Goal: Task Accomplishment & Management: Use online tool/utility

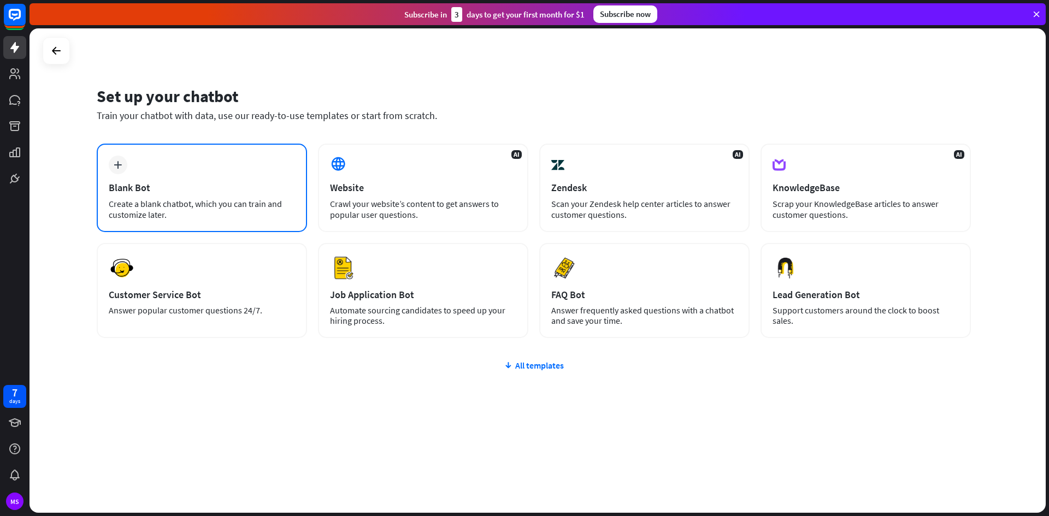
click at [204, 190] on div "Blank Bot" at bounding box center [202, 187] width 186 height 13
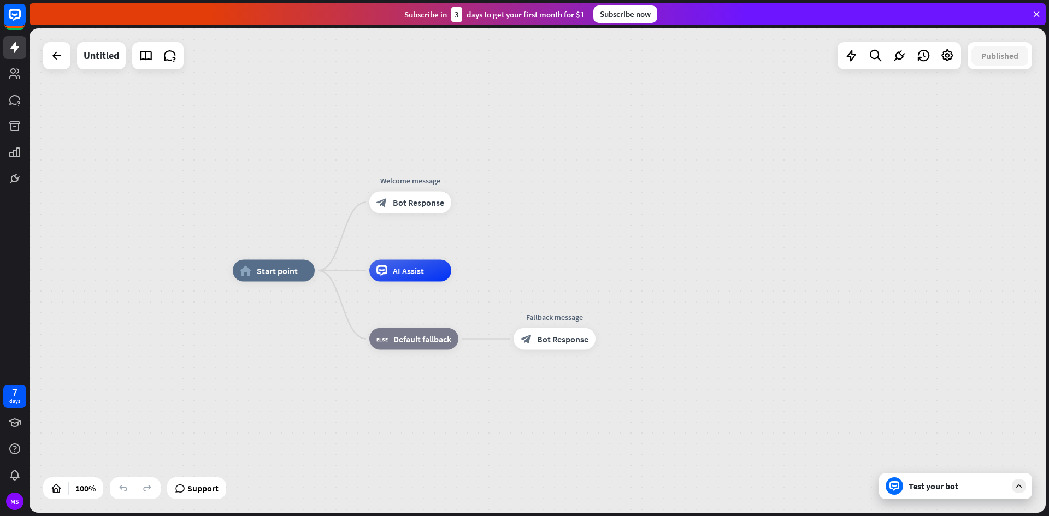
click at [650, 279] on div "home_2 Start point Welcome message block_bot_response Bot Response AI Assist bl…" at bounding box center [741, 513] width 1016 height 485
click at [846, 214] on div "home_2 Start point Welcome message block_bot_response Bot Response AI Assist bl…" at bounding box center [538, 270] width 1016 height 485
click at [273, 276] on span "Start point" at bounding box center [277, 271] width 41 height 11
click at [260, 182] on div "home_2 Start point Welcome message block_bot_response Bot Response AI Assist bl…" at bounding box center [538, 270] width 1016 height 485
click at [642, 280] on div "home_2 Start point Welcome message block_bot_response Bot Response AI Assist bl…" at bounding box center [741, 513] width 1016 height 485
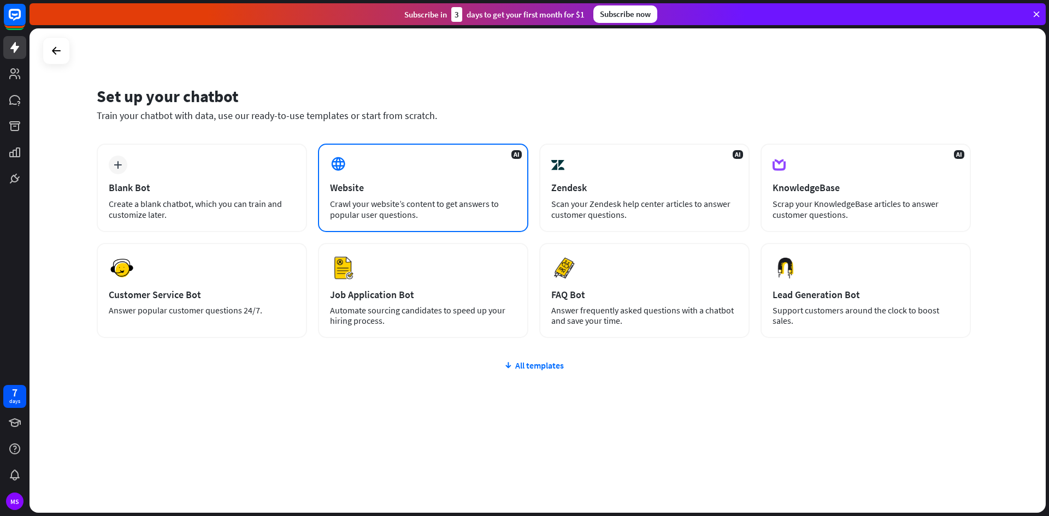
click at [433, 196] on div "AI Website Crawl your website’s content to get answers to popular user question…" at bounding box center [423, 188] width 210 height 89
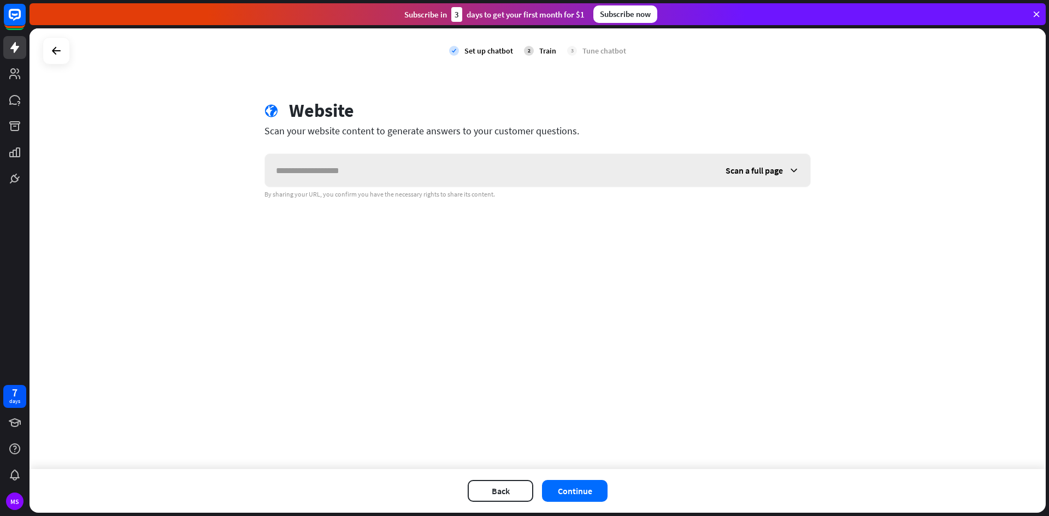
click at [408, 183] on input "text" at bounding box center [490, 170] width 450 height 33
type input "********"
click at [493, 240] on div "check Set up chatbot 2 Train 3 Tune chatbot globe Website Scan your website con…" at bounding box center [538, 248] width 1016 height 441
click at [581, 494] on button "Continue" at bounding box center [575, 491] width 66 height 22
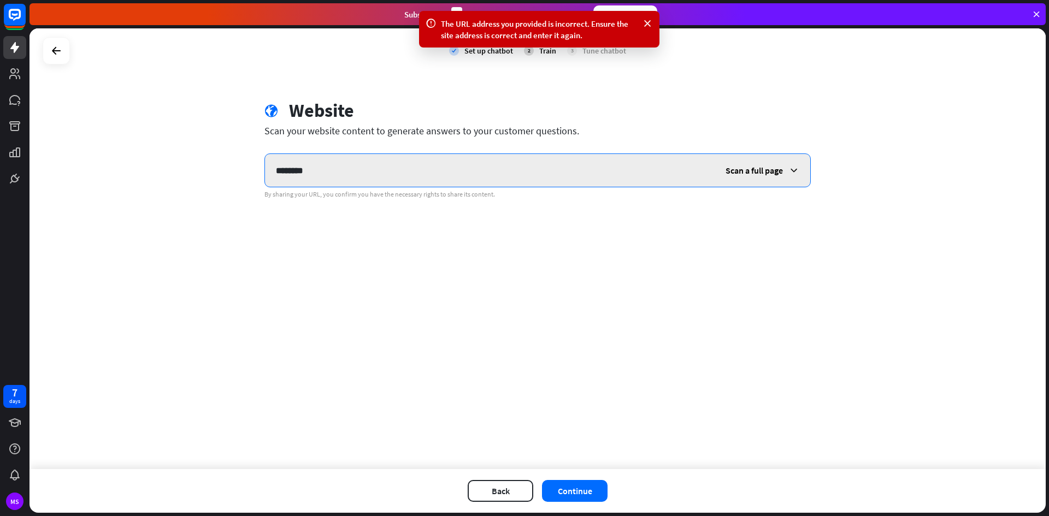
click at [340, 163] on input "********" at bounding box center [490, 170] width 450 height 33
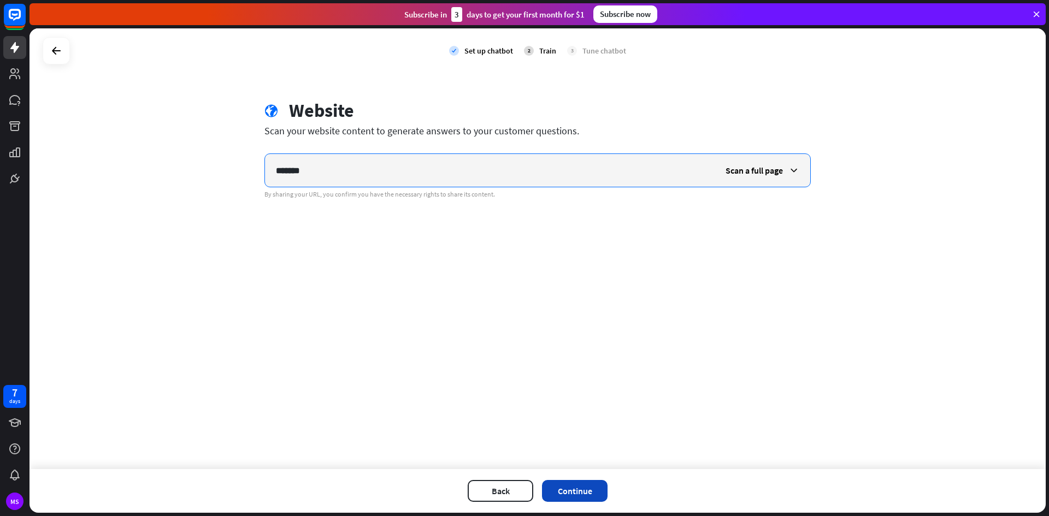
type input "*******"
click at [601, 490] on button "Continue" at bounding box center [575, 491] width 66 height 22
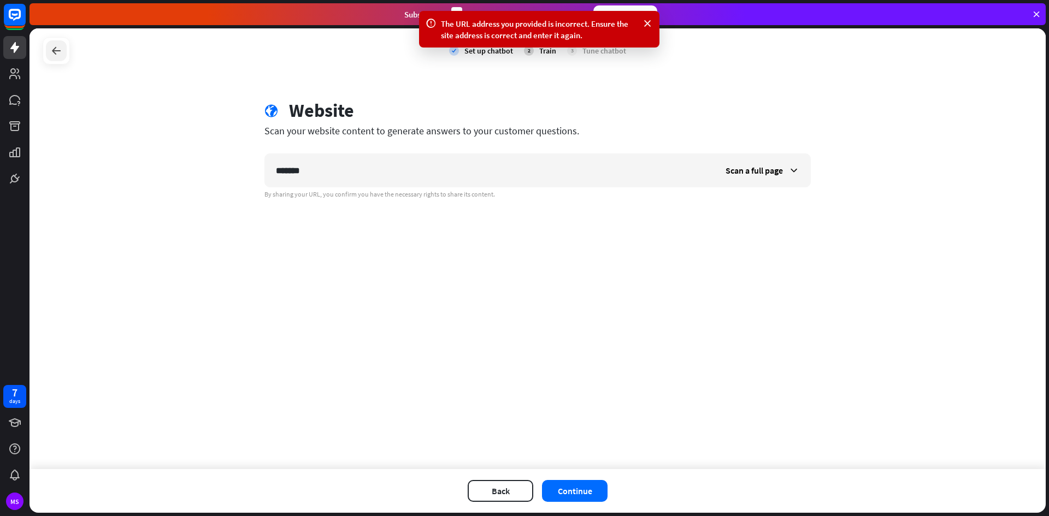
click at [52, 47] on icon at bounding box center [56, 50] width 13 height 13
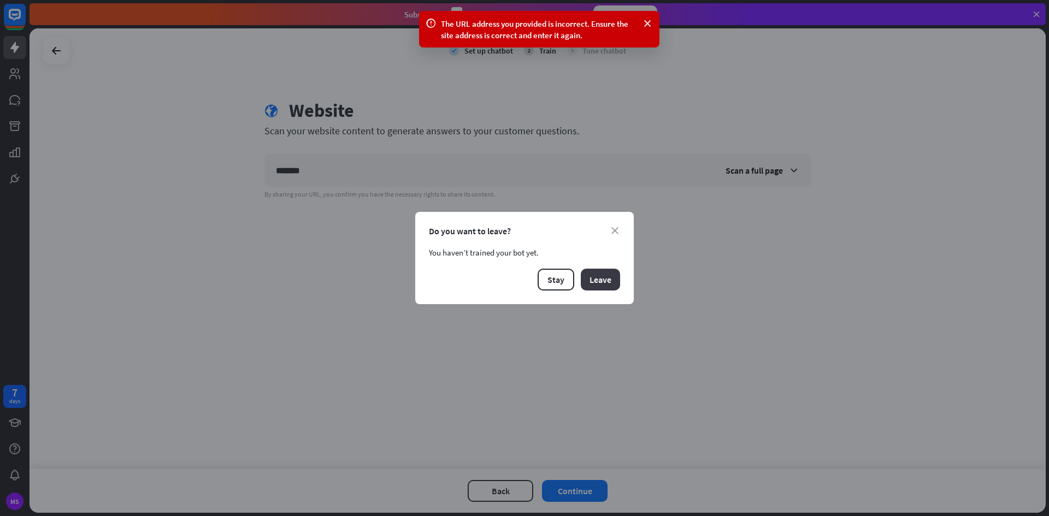
click at [603, 283] on button "Leave" at bounding box center [600, 280] width 39 height 22
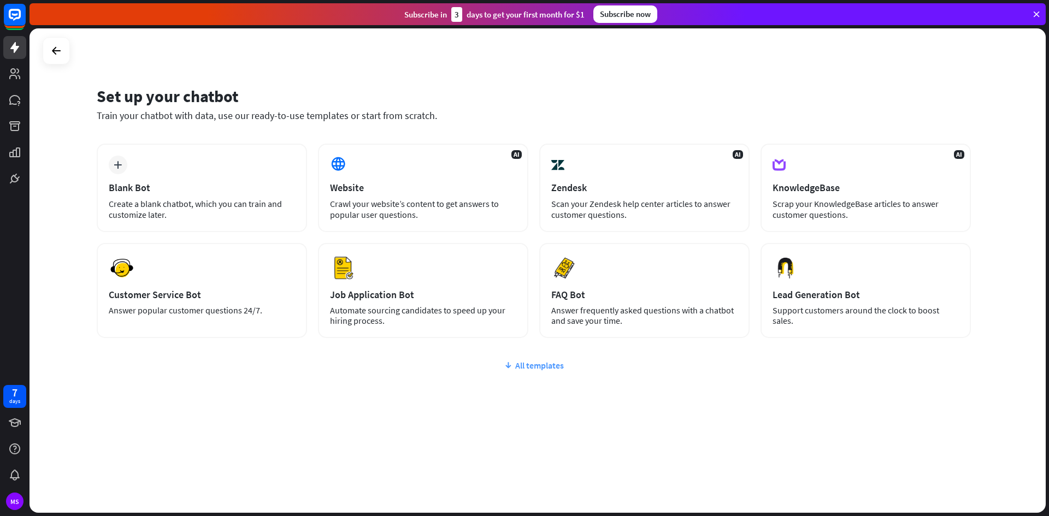
click at [539, 363] on div "All templates" at bounding box center [534, 365] width 874 height 11
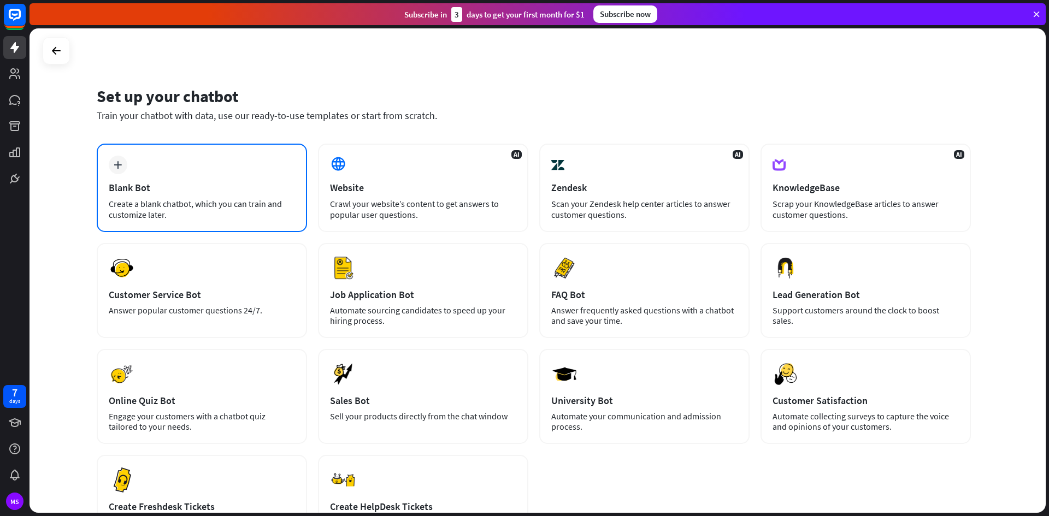
click at [223, 189] on div "Blank Bot" at bounding box center [202, 187] width 186 height 13
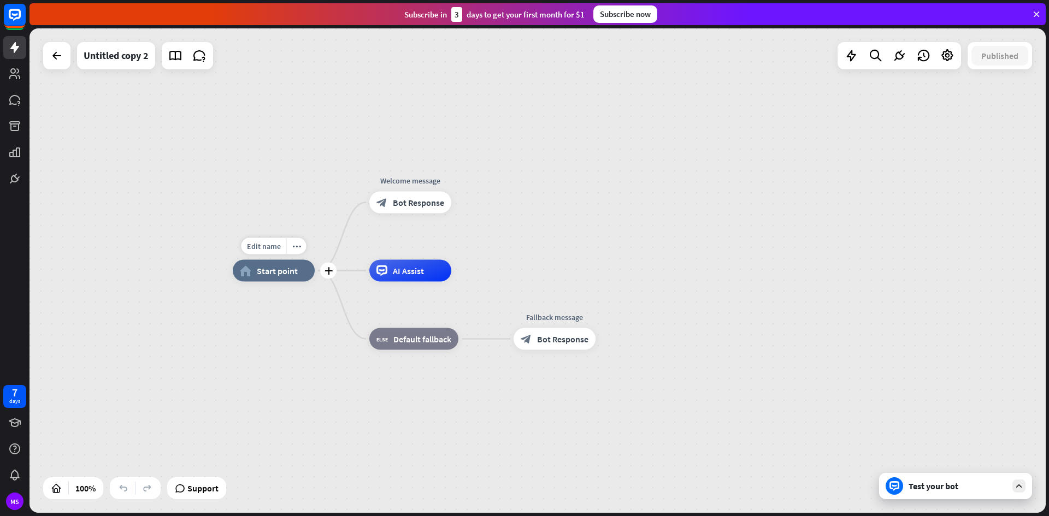
click at [285, 276] on span "Start point" at bounding box center [277, 271] width 41 height 11
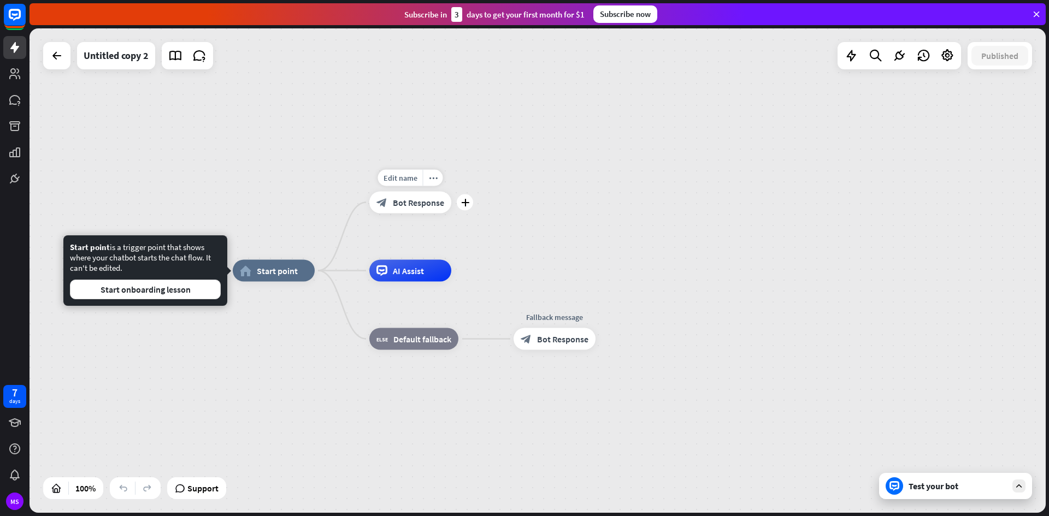
click at [416, 199] on span "Bot Response" at bounding box center [418, 202] width 51 height 11
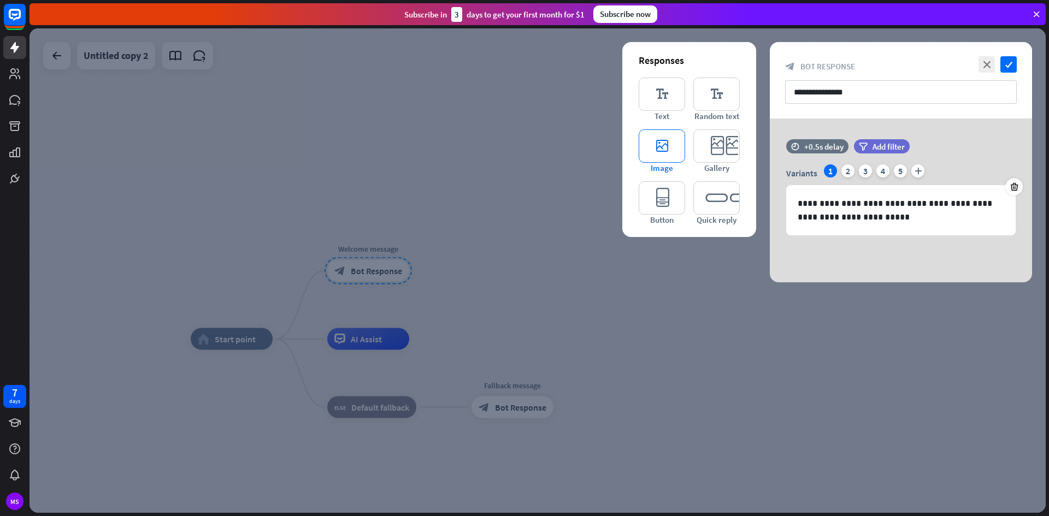
click at [668, 151] on icon "editor_image" at bounding box center [662, 146] width 46 height 33
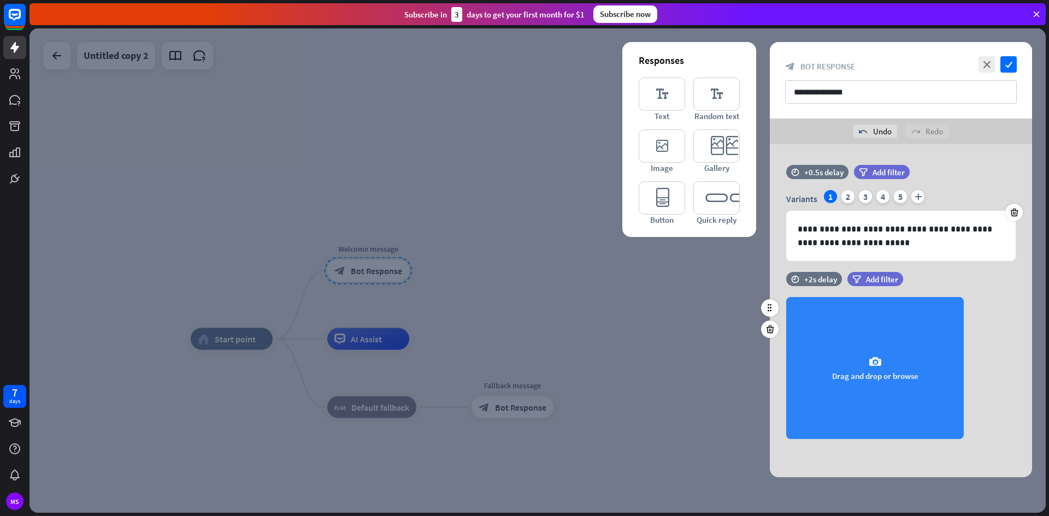
click at [901, 389] on div "camera Drag and drop or browse" at bounding box center [875, 368] width 178 height 142
click at [248, 115] on div "Crop tool close Cancel Crop image" at bounding box center [524, 258] width 1049 height 516
click at [837, 372] on div "camera Drag and drop or browse" at bounding box center [875, 368] width 178 height 142
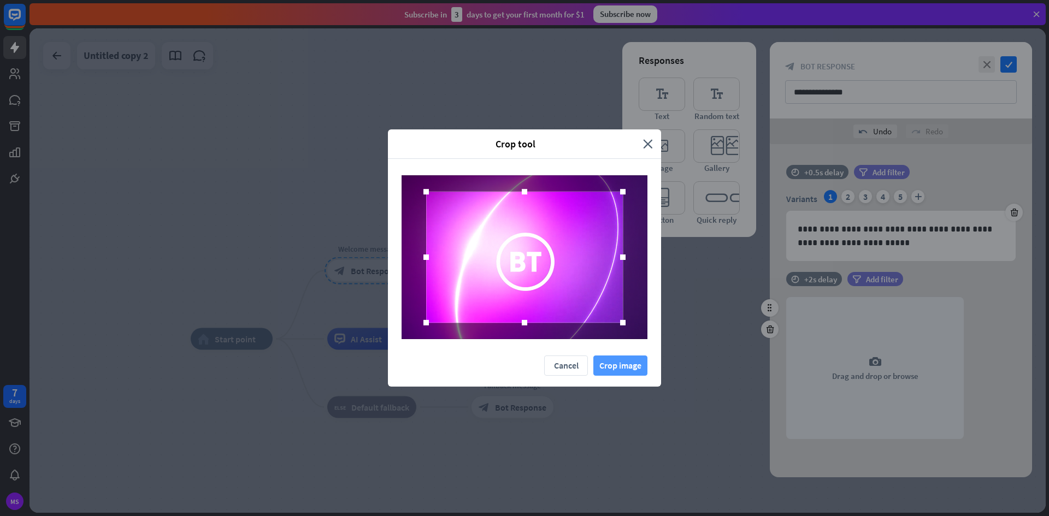
click at [614, 368] on button "Crop image" at bounding box center [620, 366] width 54 height 20
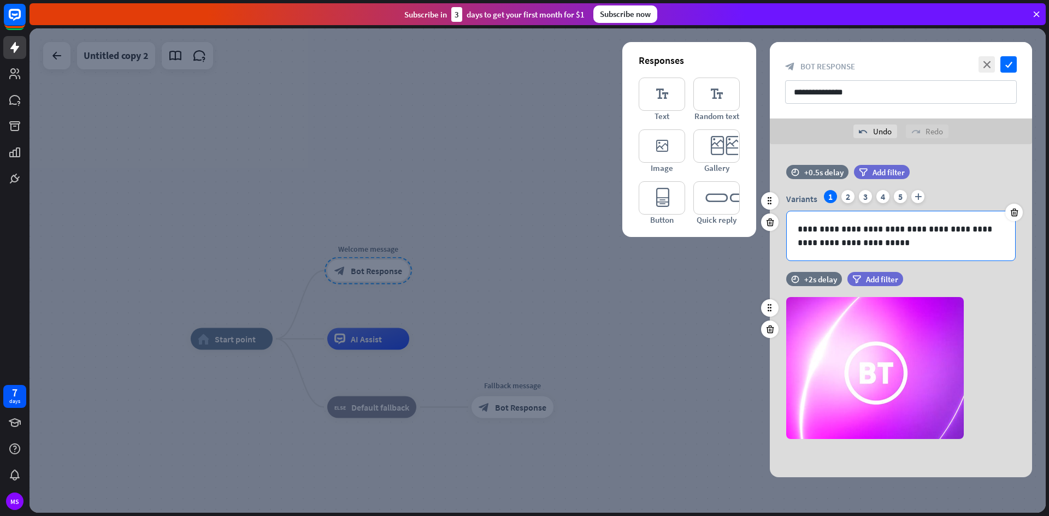
click at [895, 241] on p "**********" at bounding box center [901, 235] width 207 height 27
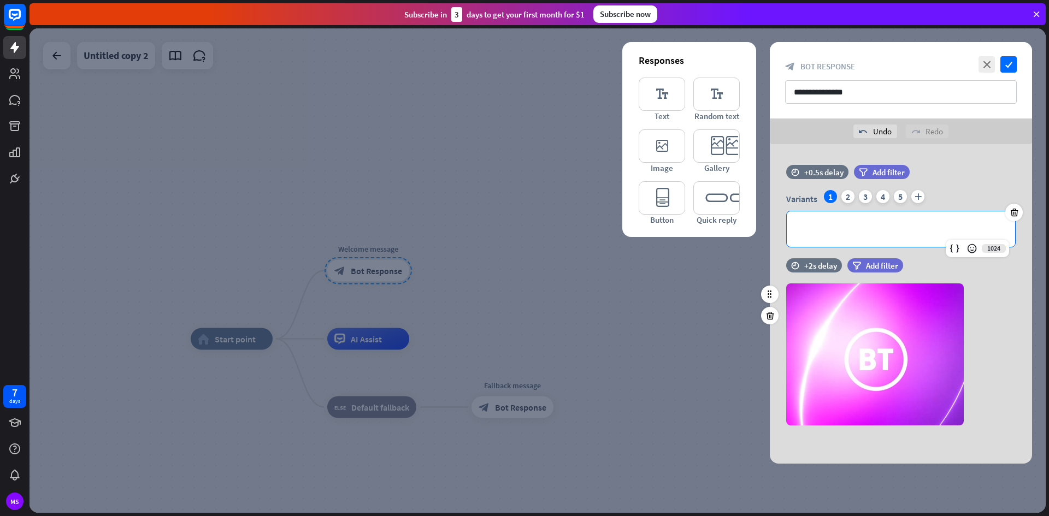
click at [654, 327] on div at bounding box center [538, 270] width 1016 height 485
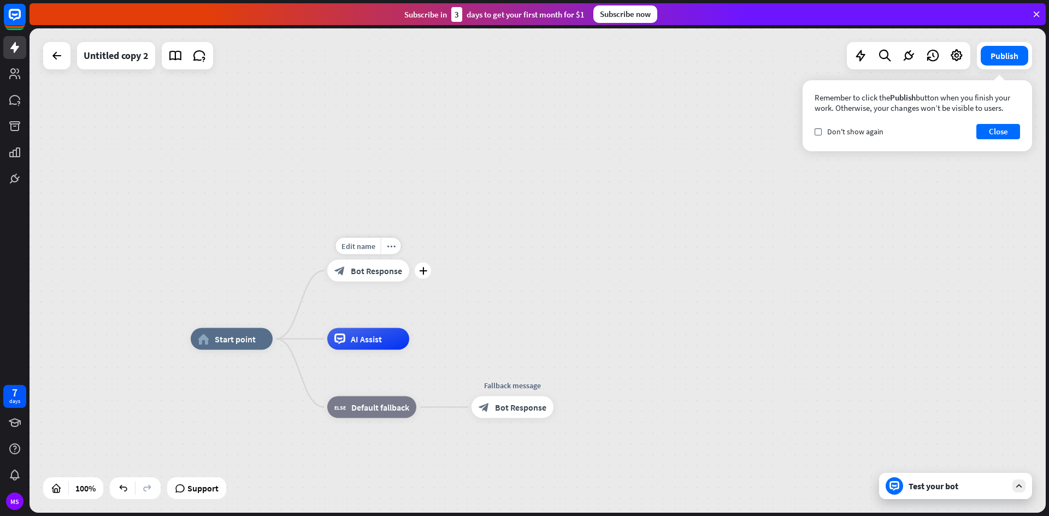
click at [368, 277] on div "block_bot_response Bot Response" at bounding box center [368, 271] width 82 height 22
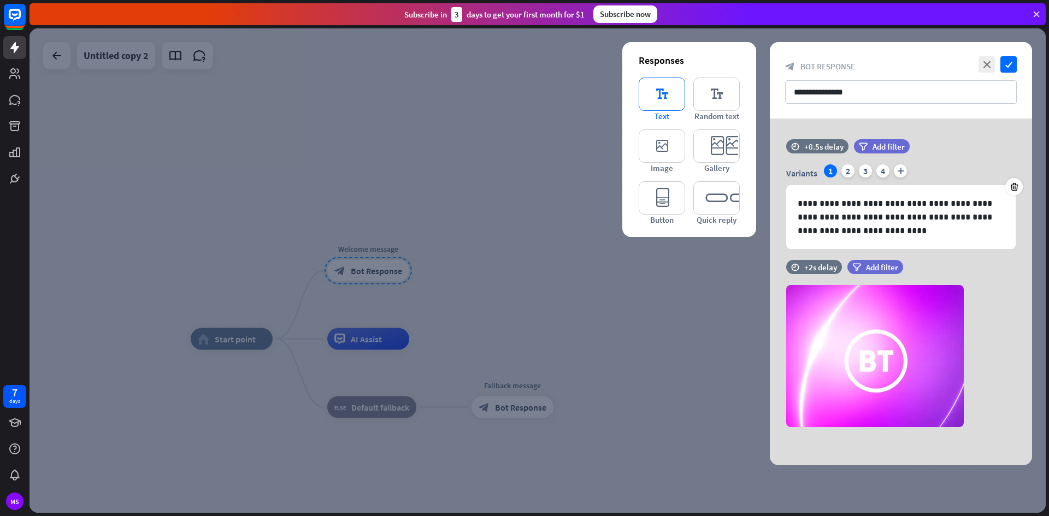
click at [668, 102] on icon "editor_text" at bounding box center [662, 94] width 46 height 33
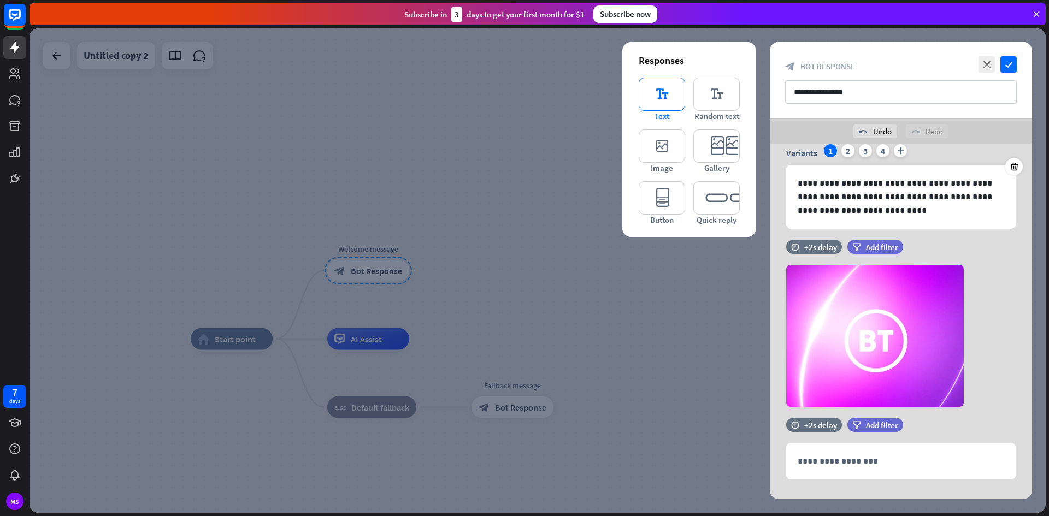
scroll to position [64, 0]
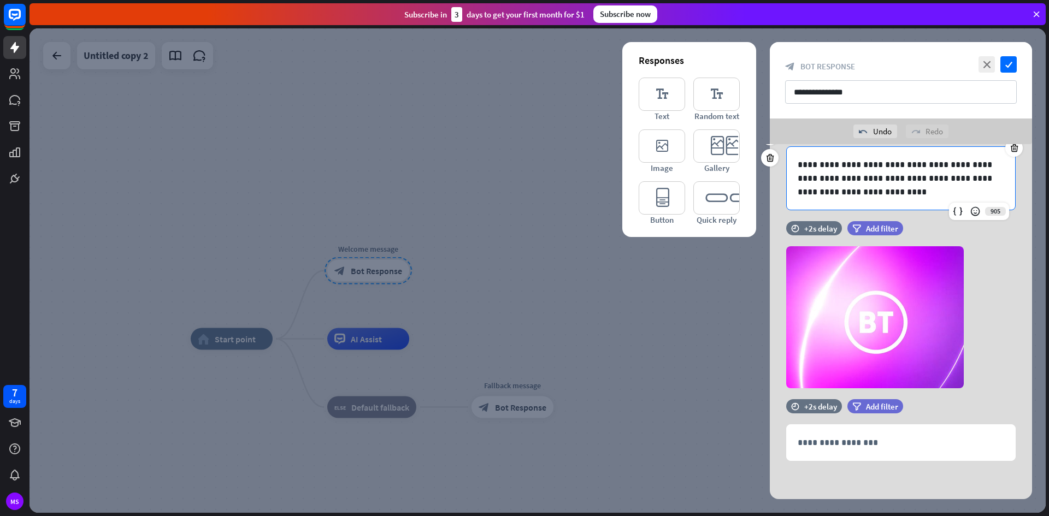
click at [847, 188] on p "**********" at bounding box center [901, 178] width 207 height 41
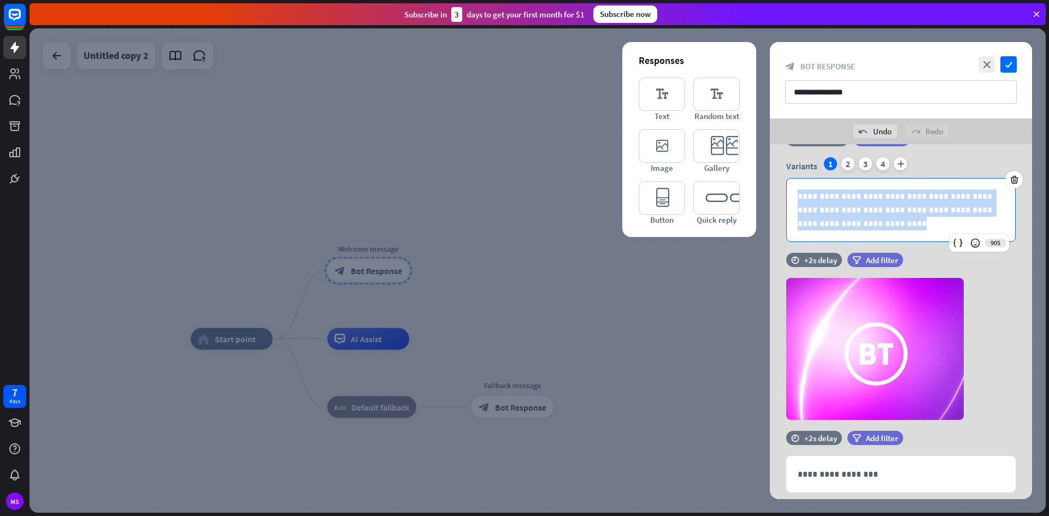
scroll to position [0, 0]
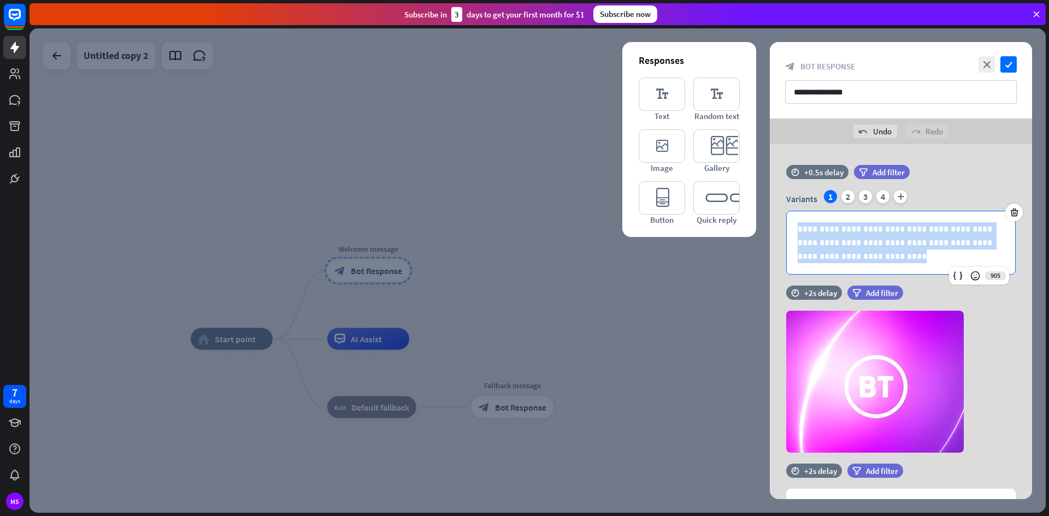
drag, startPoint x: 847, startPoint y: 188, endPoint x: 792, endPoint y: 140, distance: 72.8
click at [792, 140] on div "**********" at bounding box center [901, 270] width 262 height 457
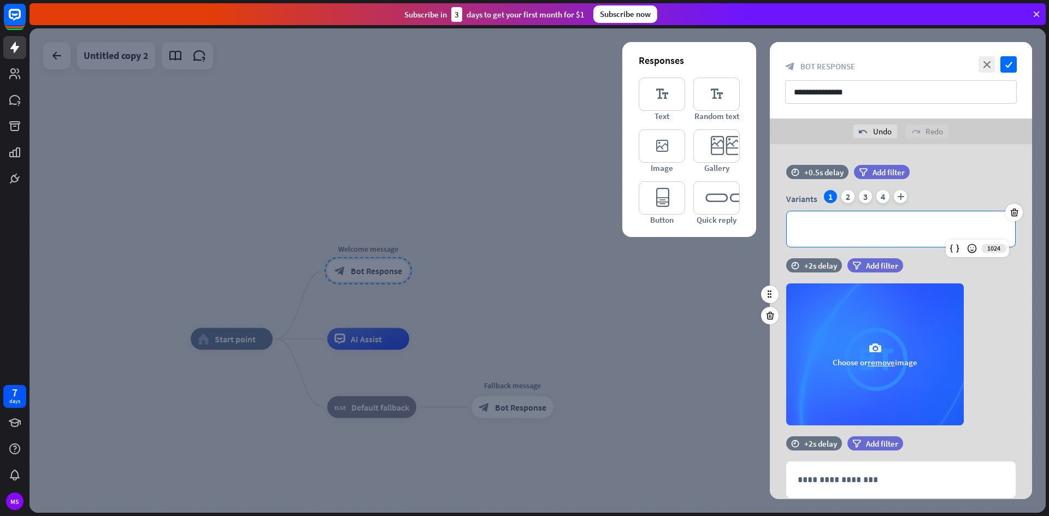
drag, startPoint x: 850, startPoint y: 223, endPoint x: 857, endPoint y: 332, distance: 108.4
click at [857, 332] on div "**********" at bounding box center [901, 340] width 262 height 392
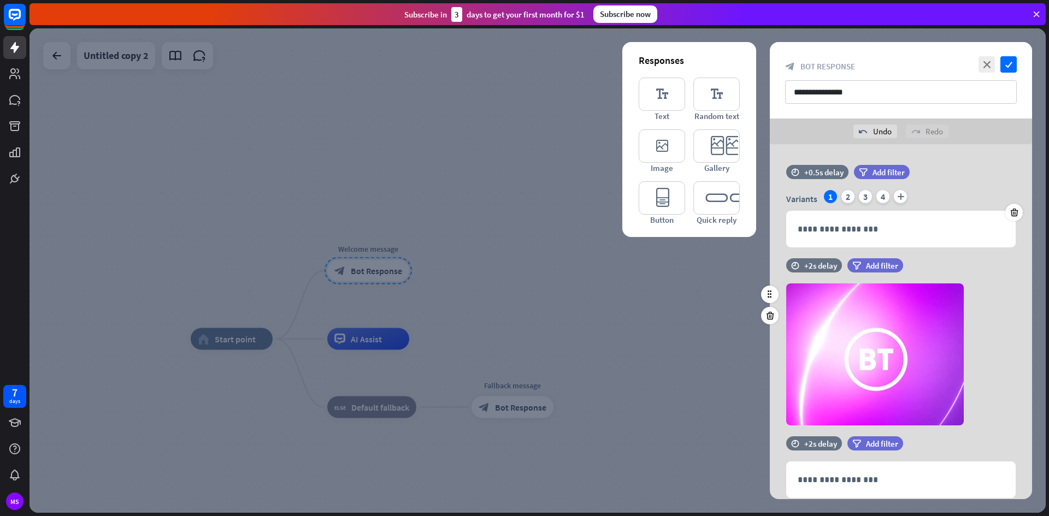
click at [1007, 313] on div "camera Choose or remove image" at bounding box center [901, 355] width 262 height 142
click at [1013, 215] on icon at bounding box center [1014, 213] width 10 height 10
click at [1015, 213] on icon at bounding box center [1014, 213] width 10 height 10
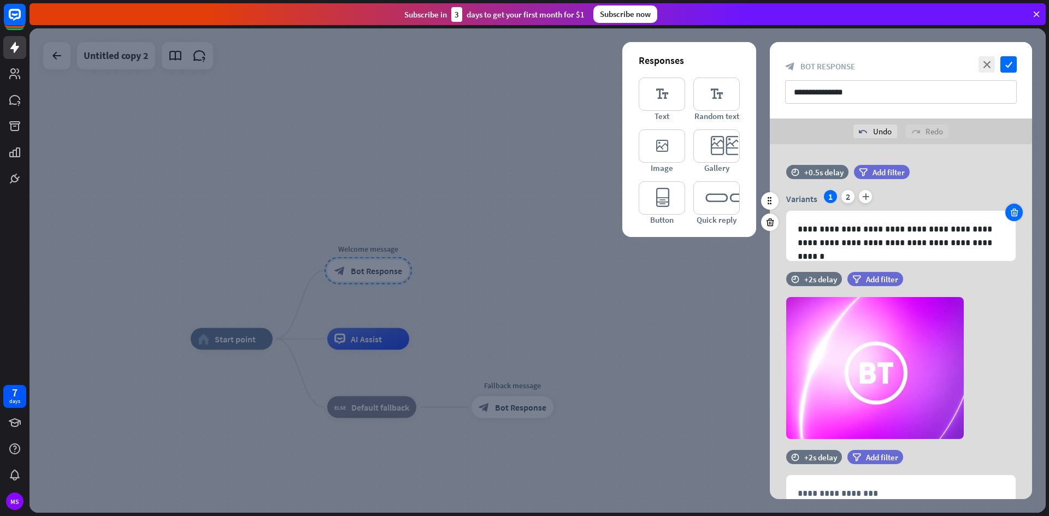
click at [1015, 213] on icon at bounding box center [1014, 213] width 10 height 10
click at [1015, 213] on div "**********" at bounding box center [901, 235] width 228 height 49
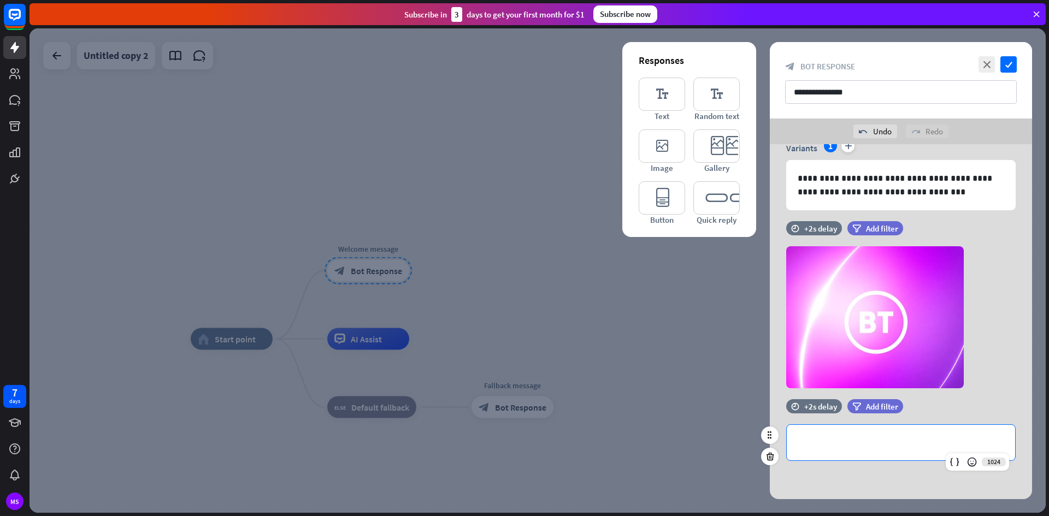
click at [867, 445] on p "**********" at bounding box center [901, 443] width 207 height 14
click at [909, 192] on p "**********" at bounding box center [901, 185] width 207 height 27
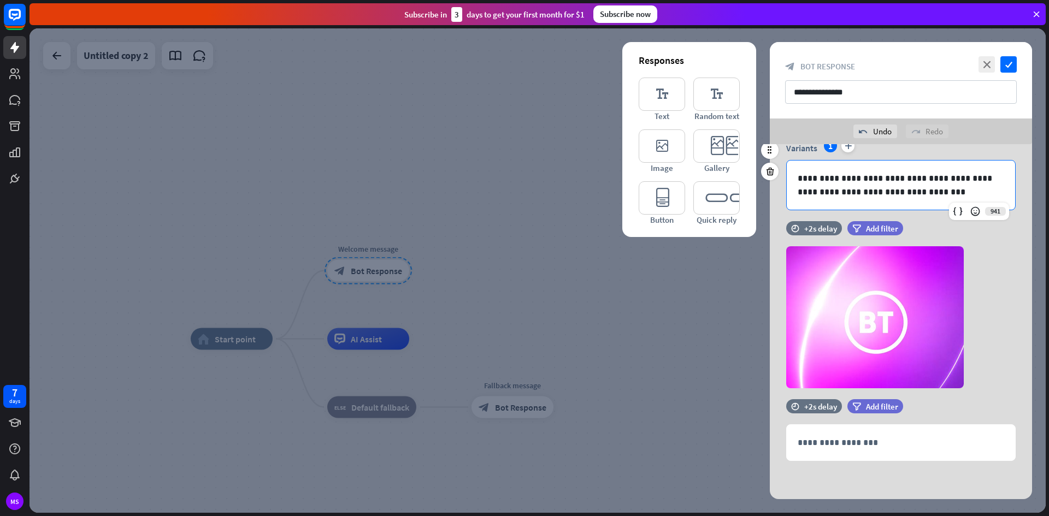
click at [909, 192] on p "**********" at bounding box center [901, 185] width 207 height 27
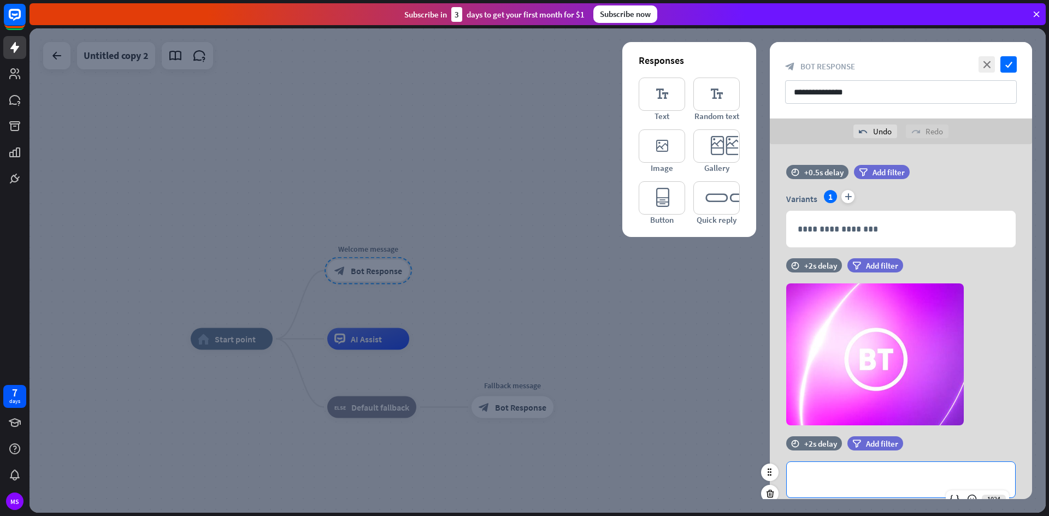
click at [895, 480] on p "**********" at bounding box center [901, 480] width 207 height 14
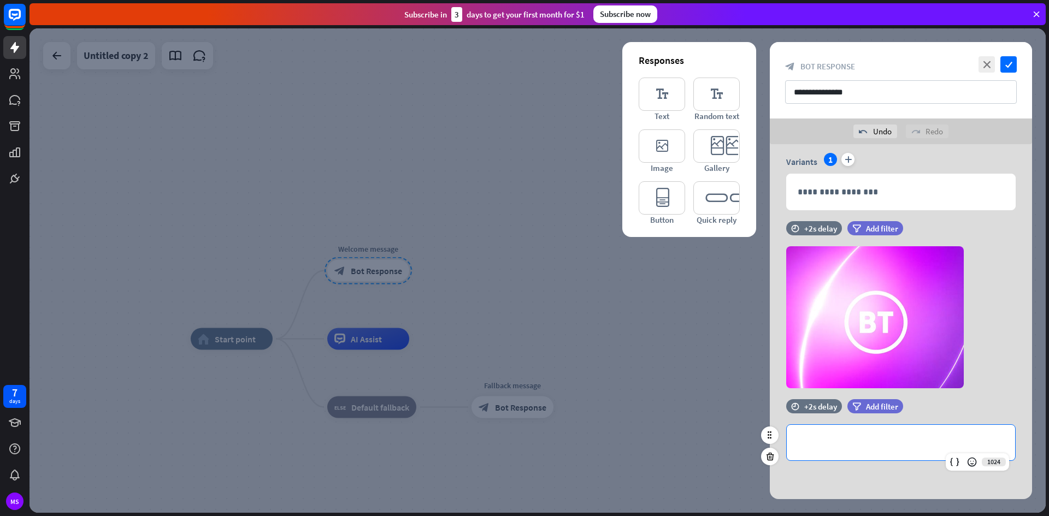
click at [874, 433] on div "**********" at bounding box center [901, 443] width 228 height 36
click at [653, 194] on icon "editor_button" at bounding box center [662, 197] width 46 height 33
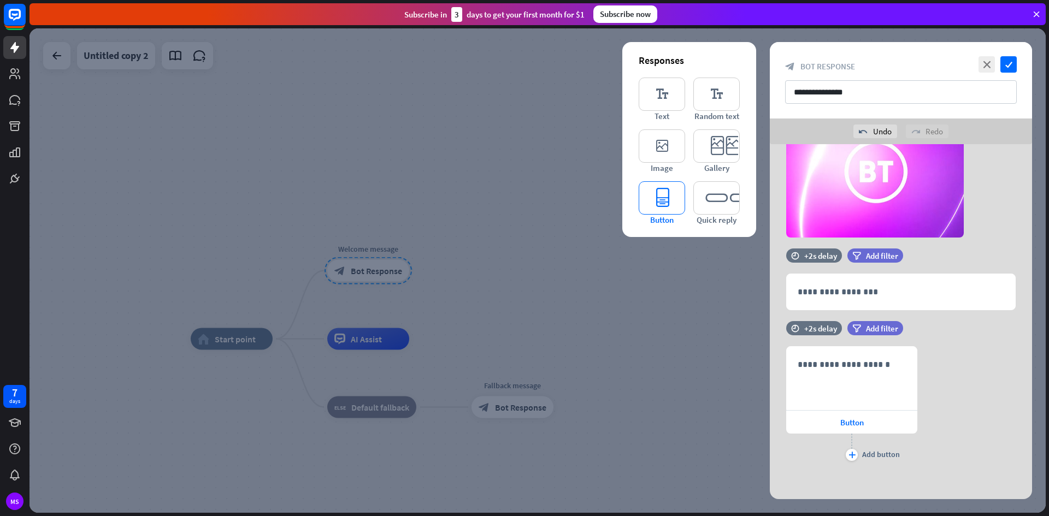
scroll to position [191, 0]
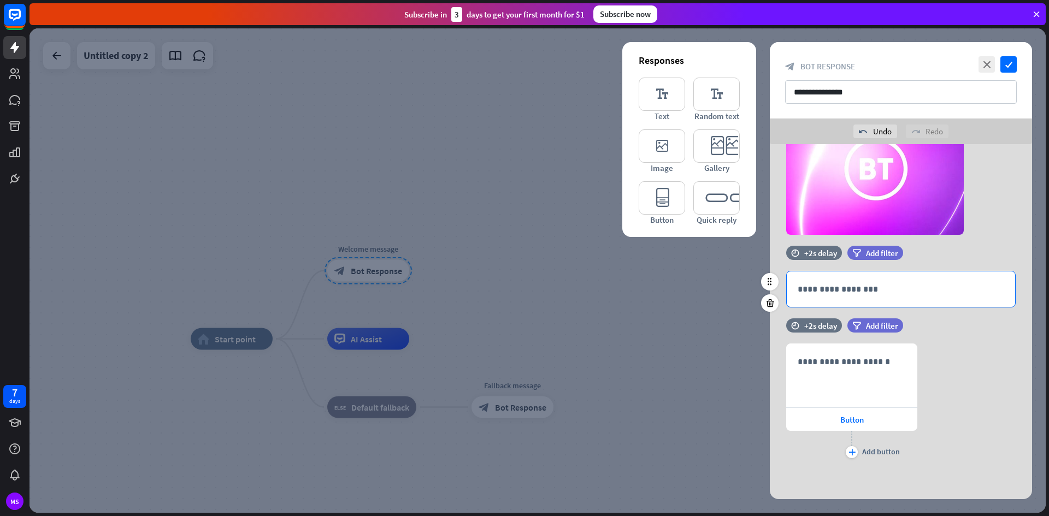
click at [951, 286] on p "**********" at bounding box center [901, 290] width 207 height 14
click at [1028, 279] on div "**********" at bounding box center [901, 289] width 262 height 37
click at [764, 303] on div at bounding box center [769, 303] width 17 height 17
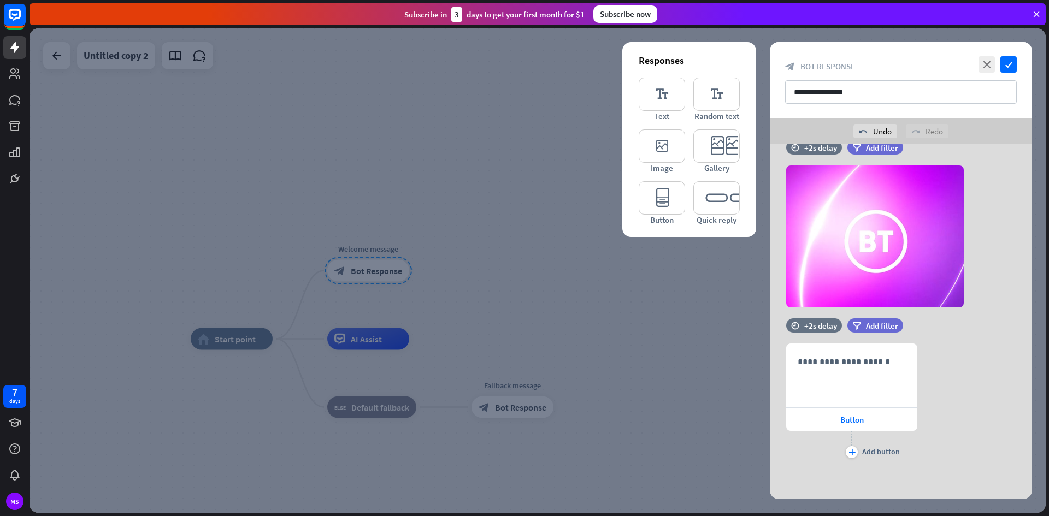
scroll to position [118, 0]
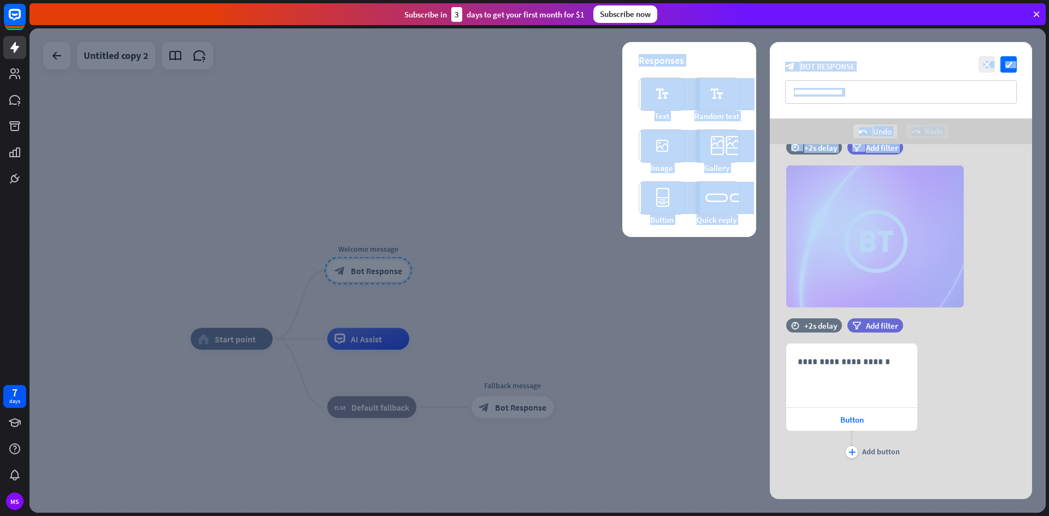
drag, startPoint x: 832, startPoint y: 275, endPoint x: 611, endPoint y: 265, distance: 220.5
click at [611, 265] on div "**********" at bounding box center [538, 270] width 1016 height 485
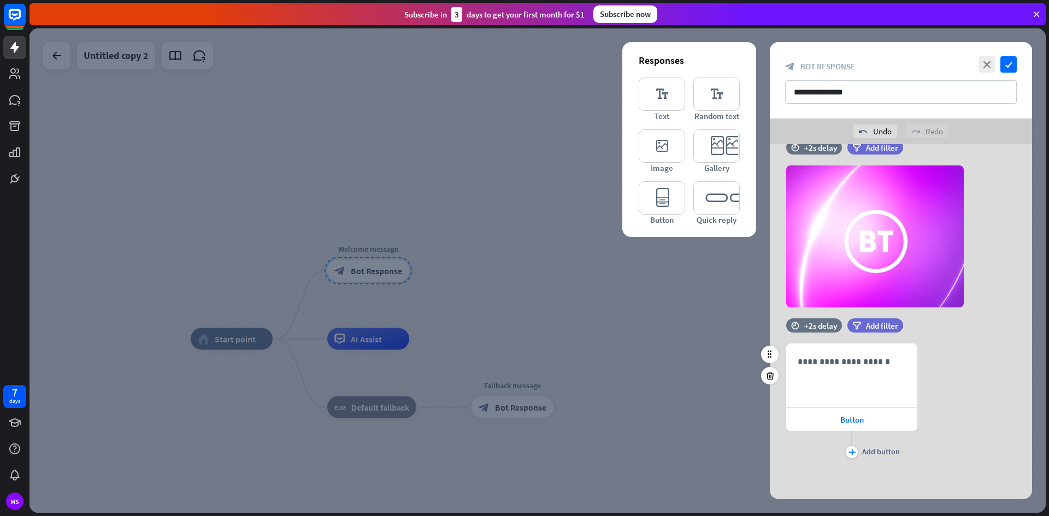
click at [998, 388] on div "**********" at bounding box center [901, 402] width 262 height 117
click at [855, 369] on div "**********" at bounding box center [852, 375] width 130 height 63
click at [831, 387] on div "**********" at bounding box center [852, 375] width 130 height 63
click at [834, 369] on div "**********" at bounding box center [852, 375] width 130 height 63
click at [870, 373] on div "**********" at bounding box center [852, 375] width 130 height 63
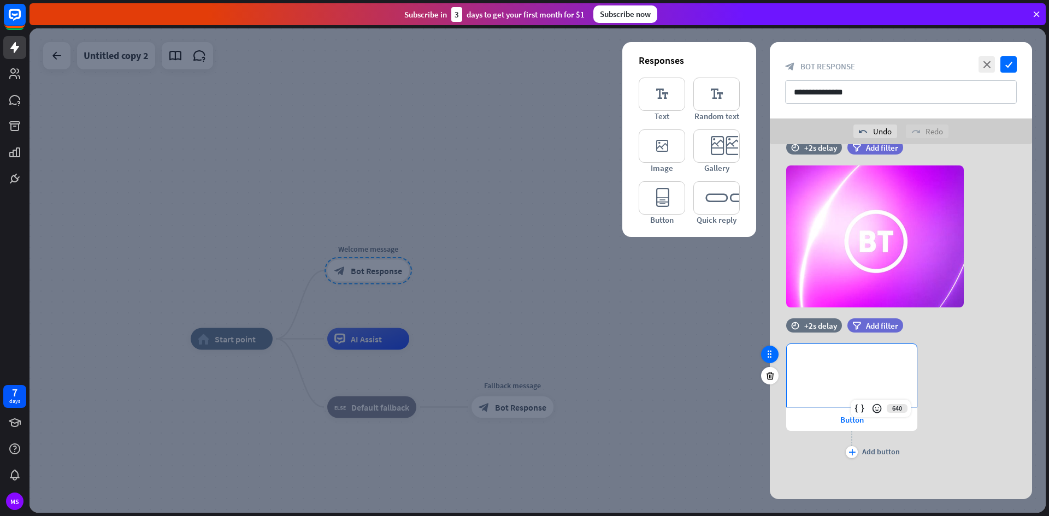
click at [771, 358] on icon at bounding box center [770, 355] width 10 height 10
click at [851, 375] on div "**********" at bounding box center [852, 375] width 130 height 63
click at [826, 420] on div "Button" at bounding box center [851, 419] width 131 height 23
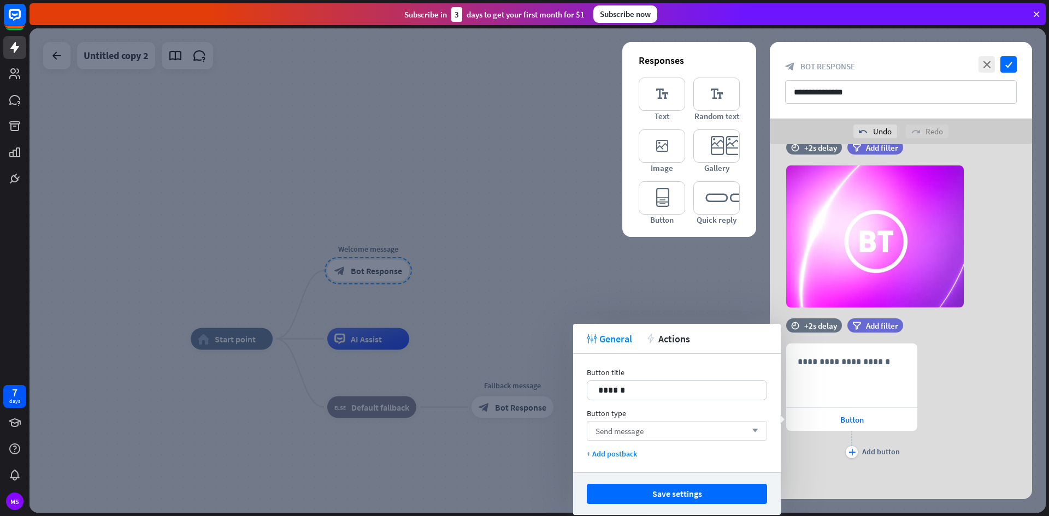
click at [751, 430] on icon "arrow_down" at bounding box center [752, 431] width 12 height 7
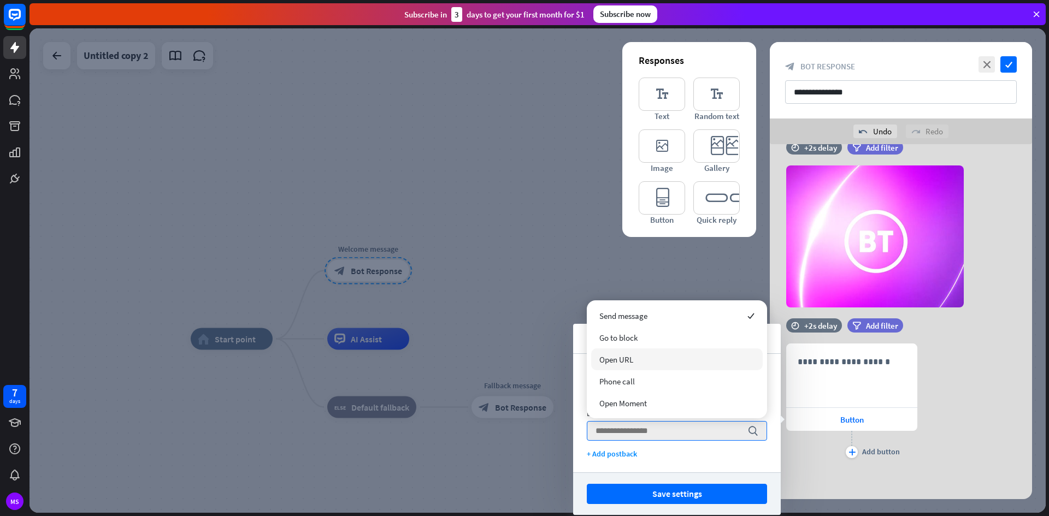
click at [672, 362] on div "Open URL" at bounding box center [677, 360] width 172 height 22
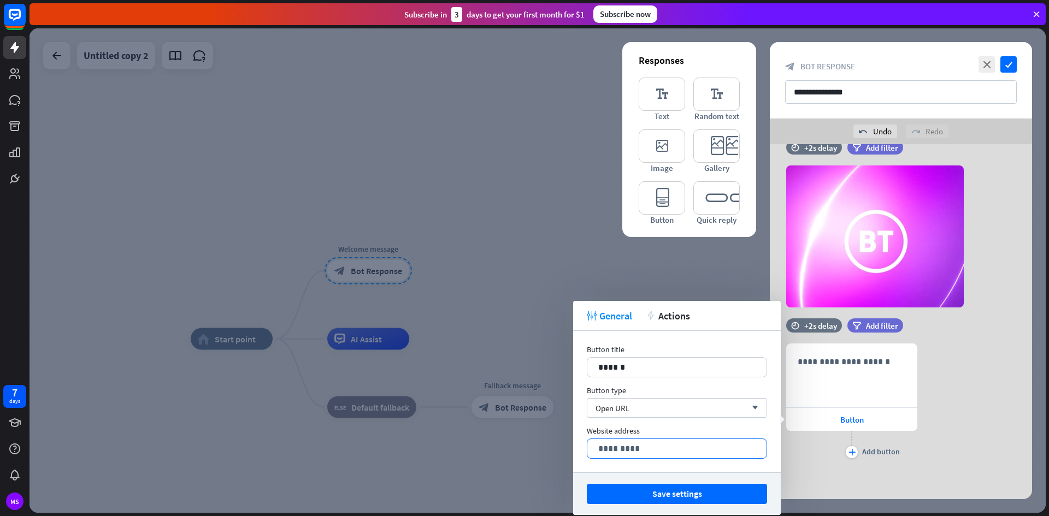
click at [656, 448] on p "*********" at bounding box center [676, 449] width 157 height 14
click at [654, 360] on div "******" at bounding box center [676, 367] width 179 height 19
click at [958, 418] on div "**********" at bounding box center [901, 402] width 262 height 117
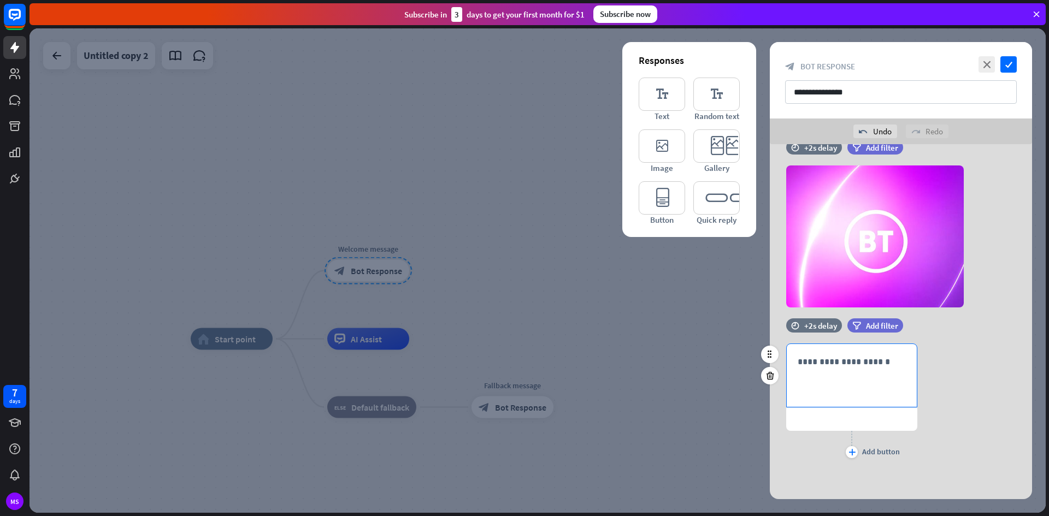
click at [836, 378] on div "**********" at bounding box center [852, 375] width 130 height 63
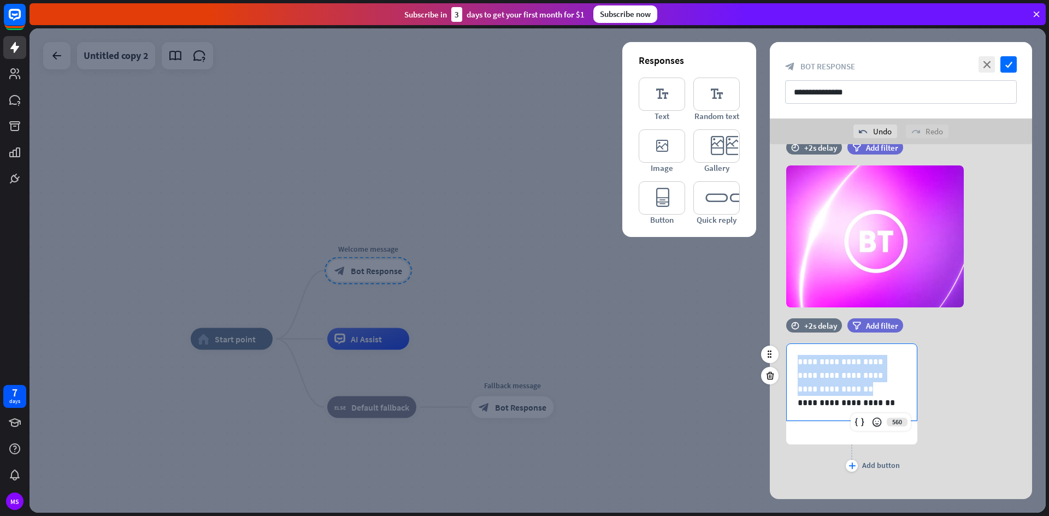
click at [865, 399] on p "**********" at bounding box center [852, 403] width 108 height 14
click at [865, 399] on p at bounding box center [852, 403] width 108 height 14
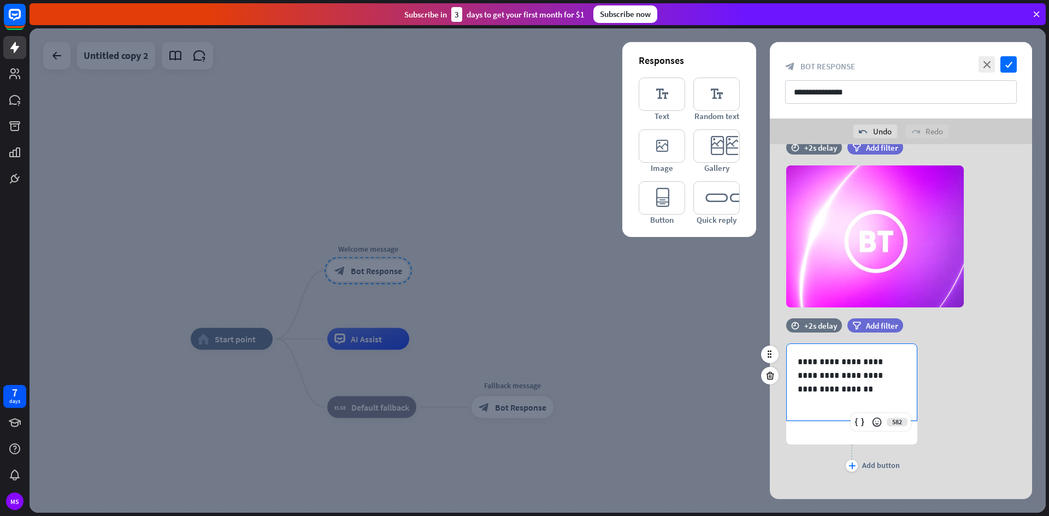
click at [865, 399] on p at bounding box center [852, 403] width 108 height 14
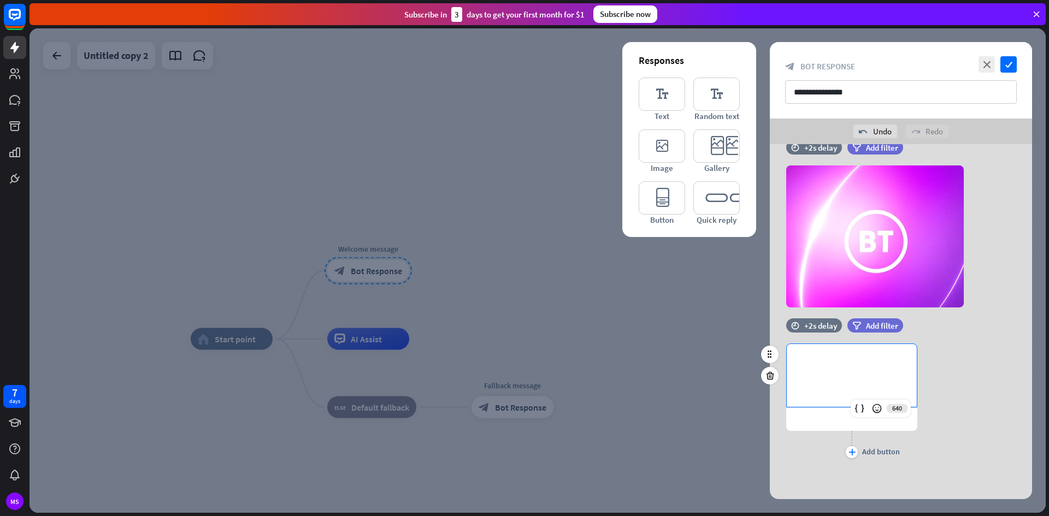
click at [828, 356] on p "**********" at bounding box center [852, 362] width 108 height 14
click at [835, 416] on div at bounding box center [851, 419] width 131 height 23
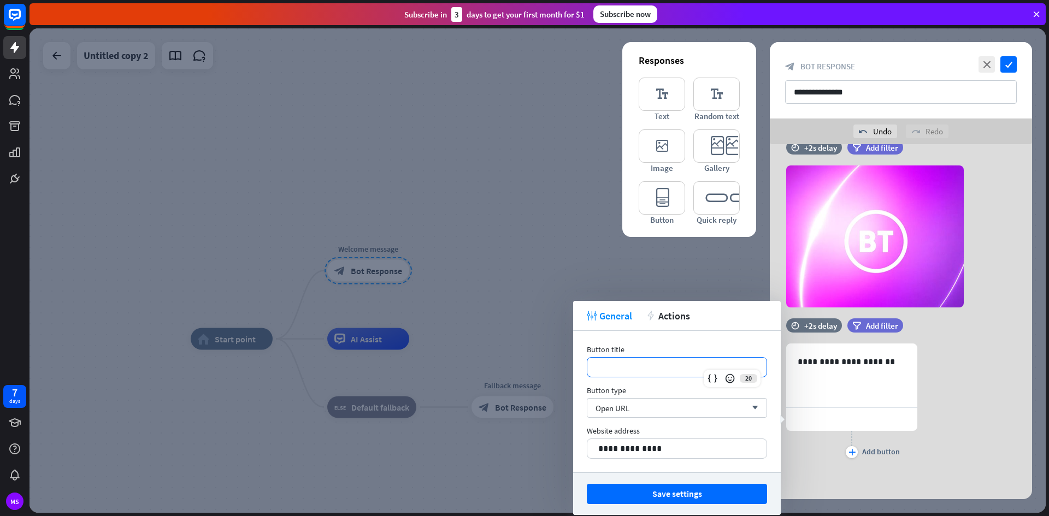
click at [666, 366] on p "**********" at bounding box center [676, 368] width 157 height 14
click at [834, 362] on p "**********" at bounding box center [852, 362] width 108 height 14
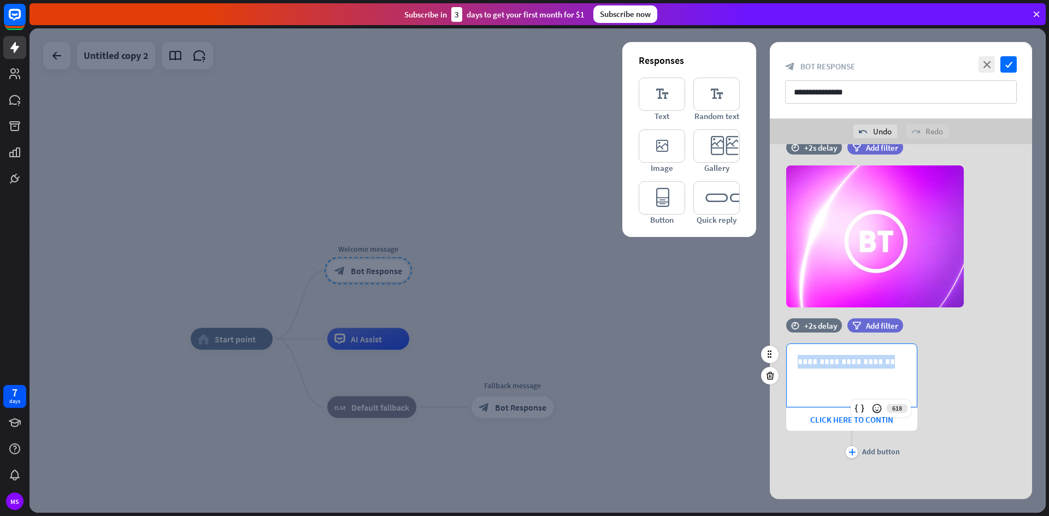
click at [834, 362] on p "**********" at bounding box center [852, 362] width 108 height 14
click at [549, 472] on div at bounding box center [538, 270] width 1016 height 485
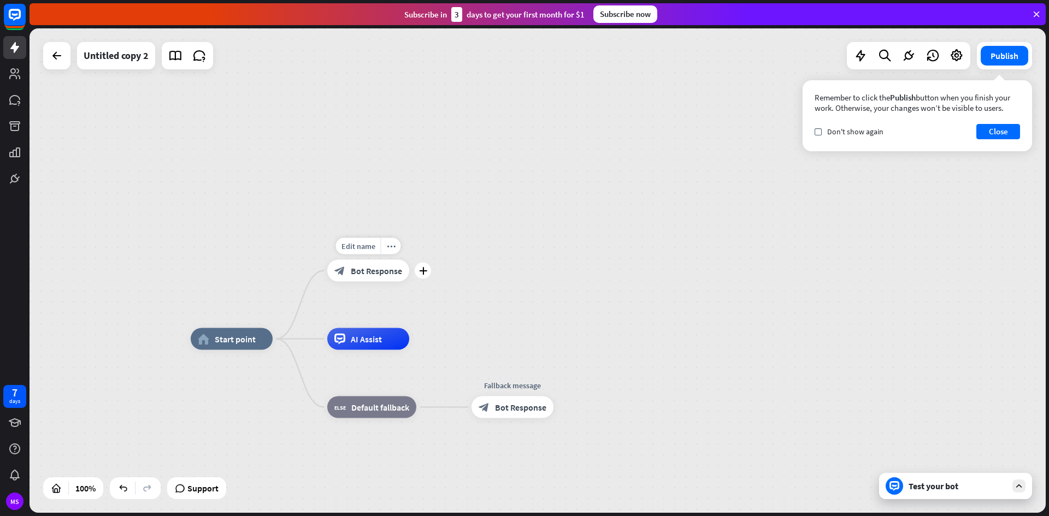
click at [357, 274] on span "Bot Response" at bounding box center [376, 271] width 51 height 11
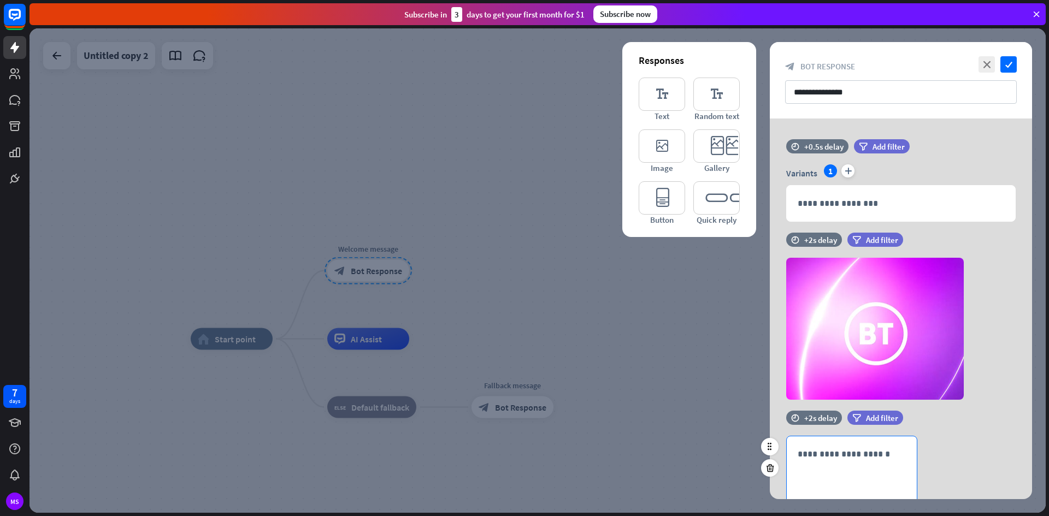
scroll to position [92, 0]
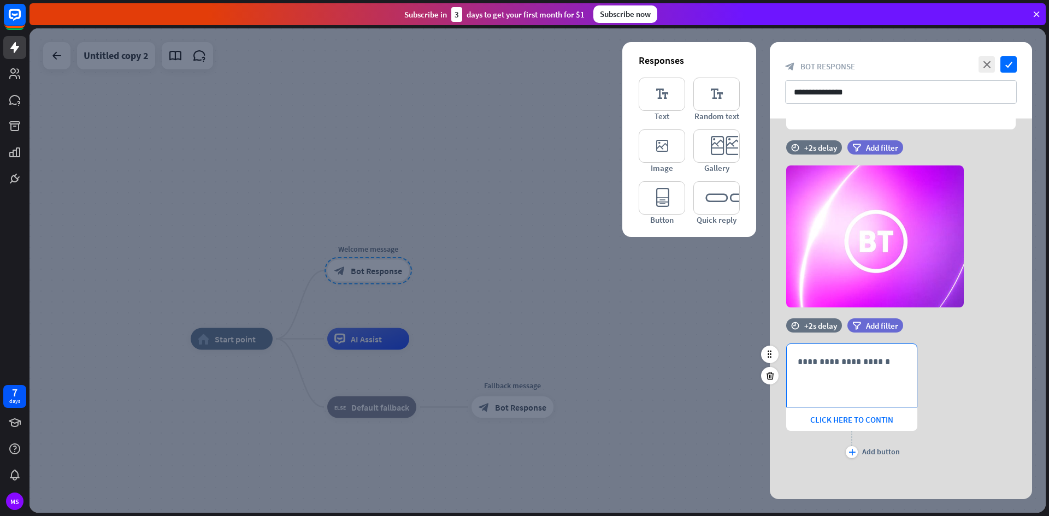
click at [821, 355] on div "**********" at bounding box center [852, 375] width 130 height 63
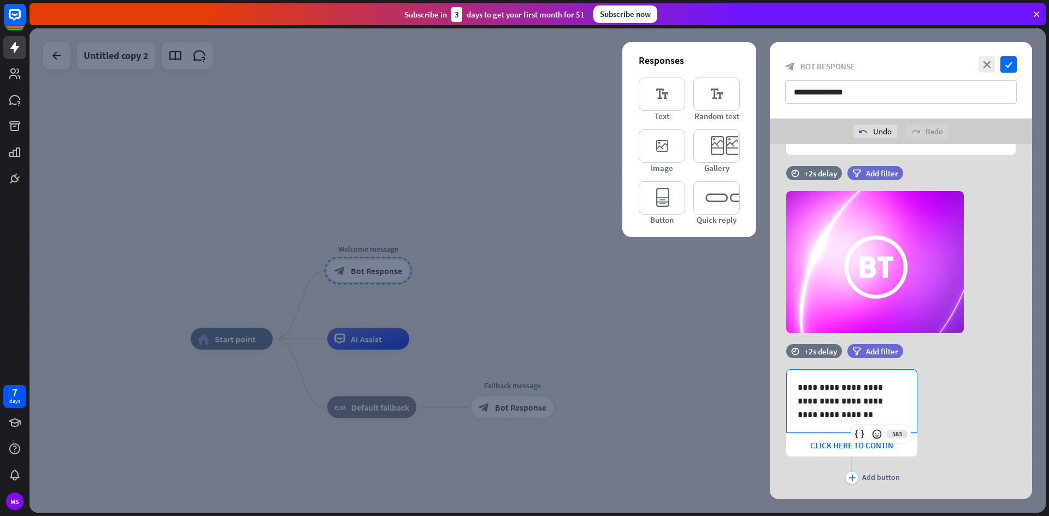
click at [1049, 400] on div "home_2 Start point Welcome message block_bot_response Bot Response AI Assist bl…" at bounding box center [540, 272] width 1020 height 488
click at [1009, 62] on icon "check" at bounding box center [1009, 64] width 16 height 16
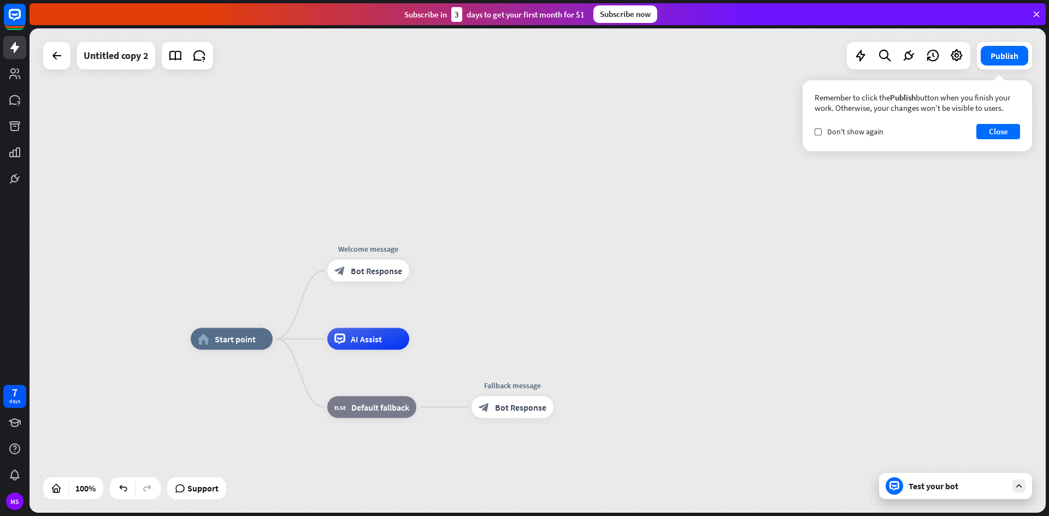
click at [1009, 62] on button "Publish" at bounding box center [1005, 56] width 48 height 20
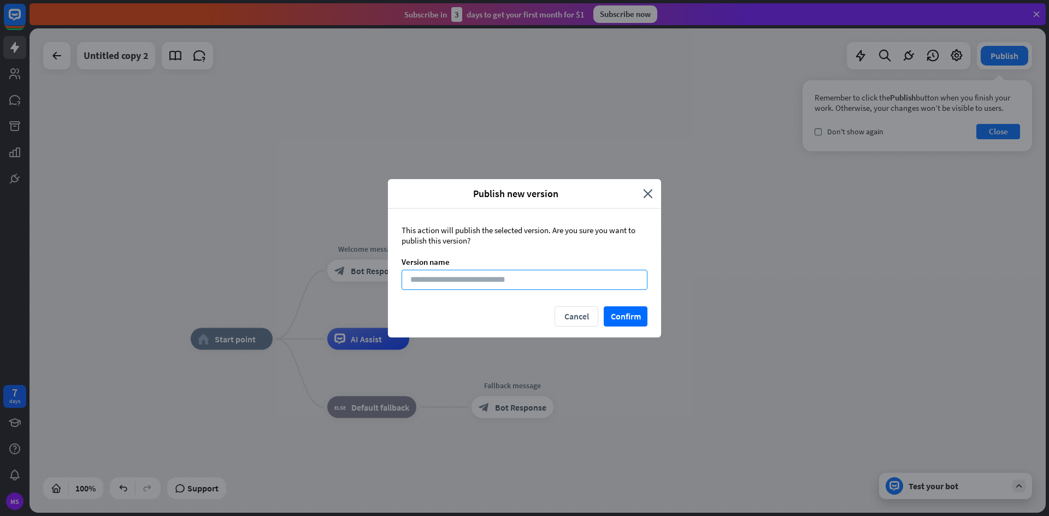
click at [479, 286] on input at bounding box center [525, 280] width 246 height 20
type input "**********"
click at [637, 323] on button "Confirm" at bounding box center [626, 317] width 44 height 20
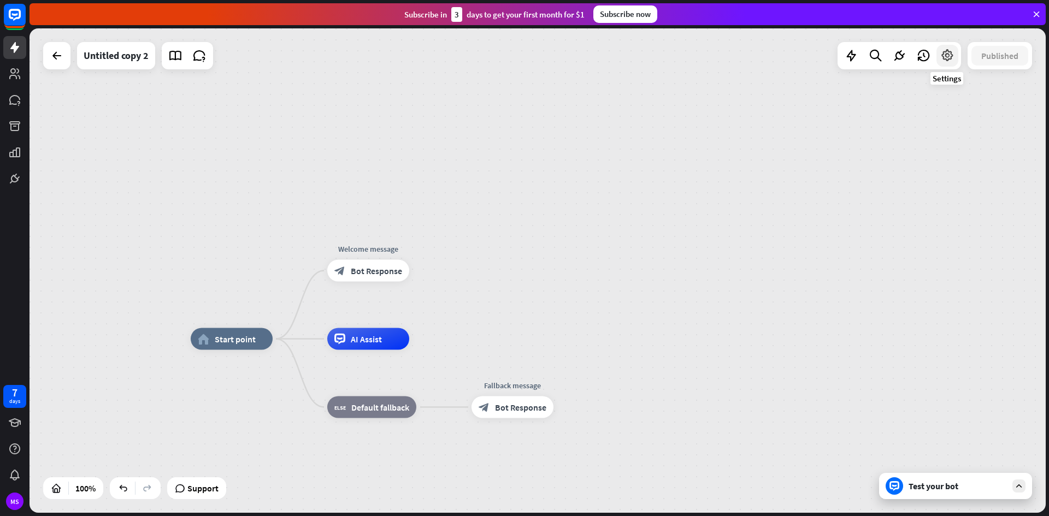
click at [950, 54] on icon at bounding box center [947, 56] width 14 height 14
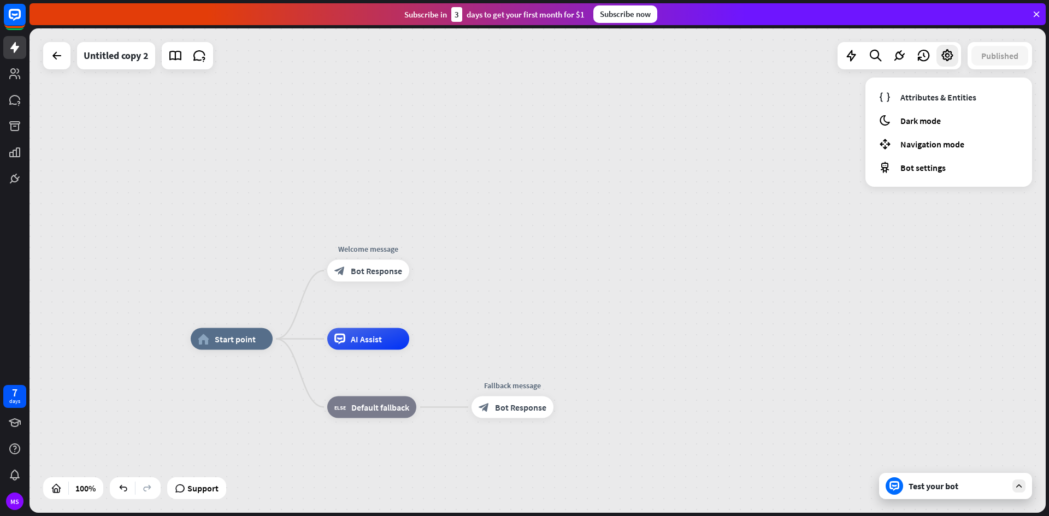
click at [781, 131] on div "home_2 Start point Welcome message block_bot_response Bot Response AI Assist bl…" at bounding box center [538, 270] width 1016 height 485
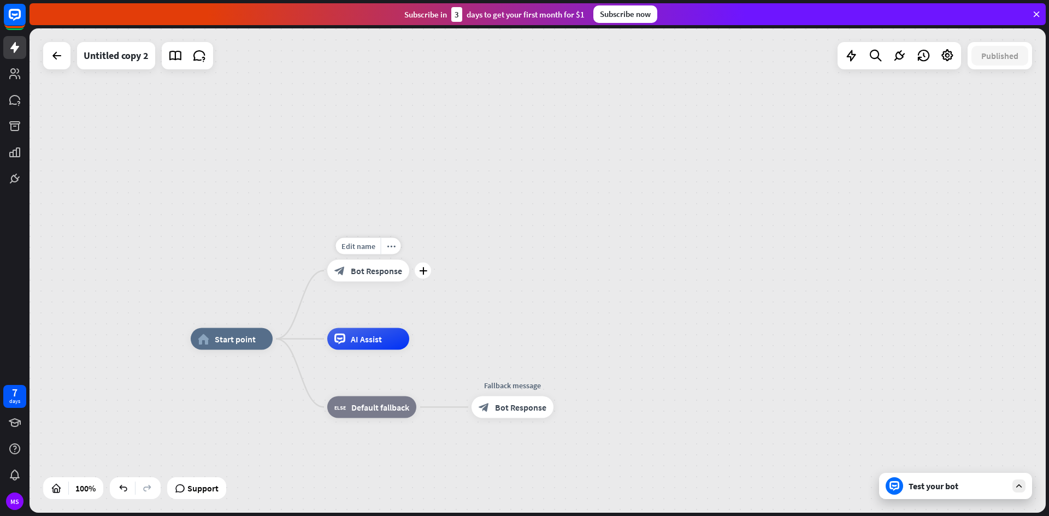
click at [368, 268] on span "Bot Response" at bounding box center [376, 271] width 51 height 11
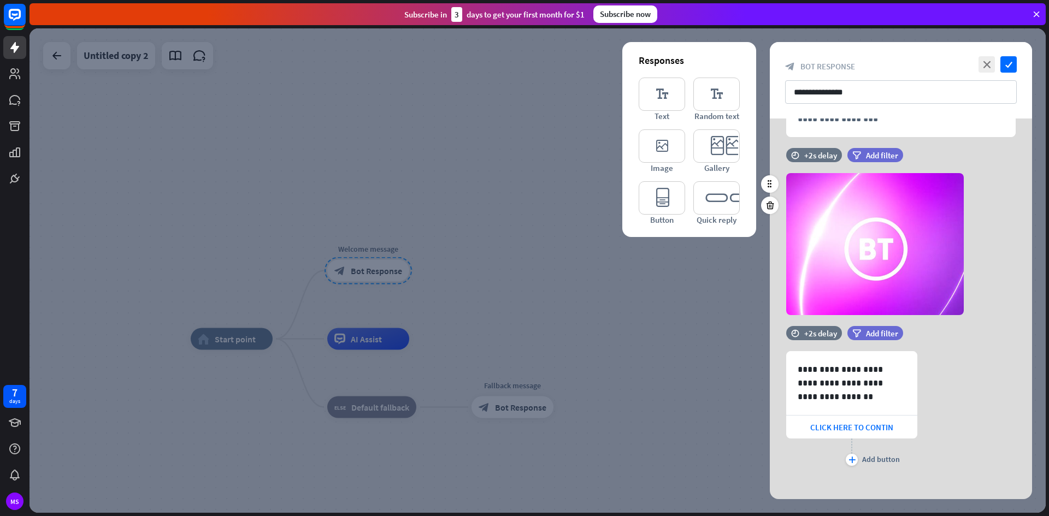
scroll to position [92, 0]
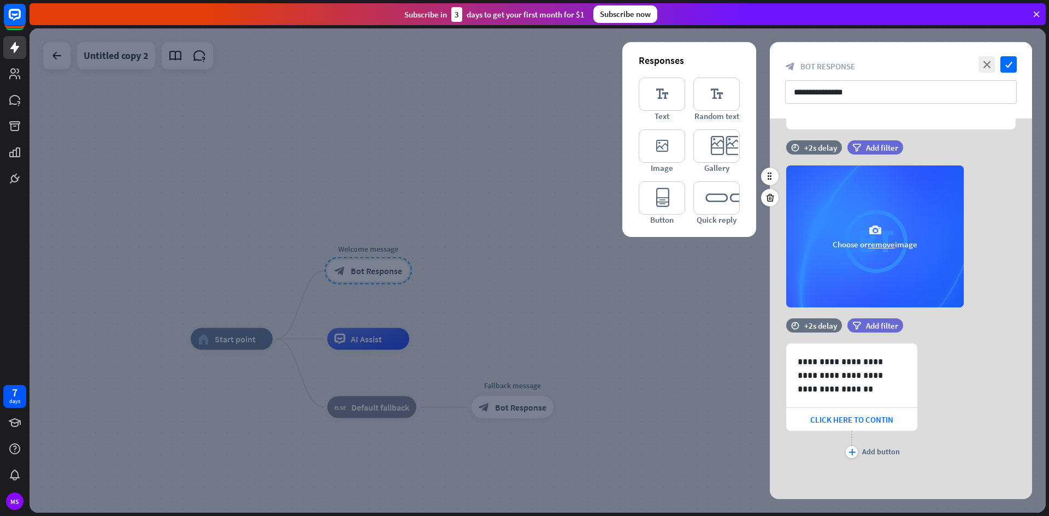
click at [917, 257] on div "camera Choose or remove image" at bounding box center [875, 237] width 178 height 142
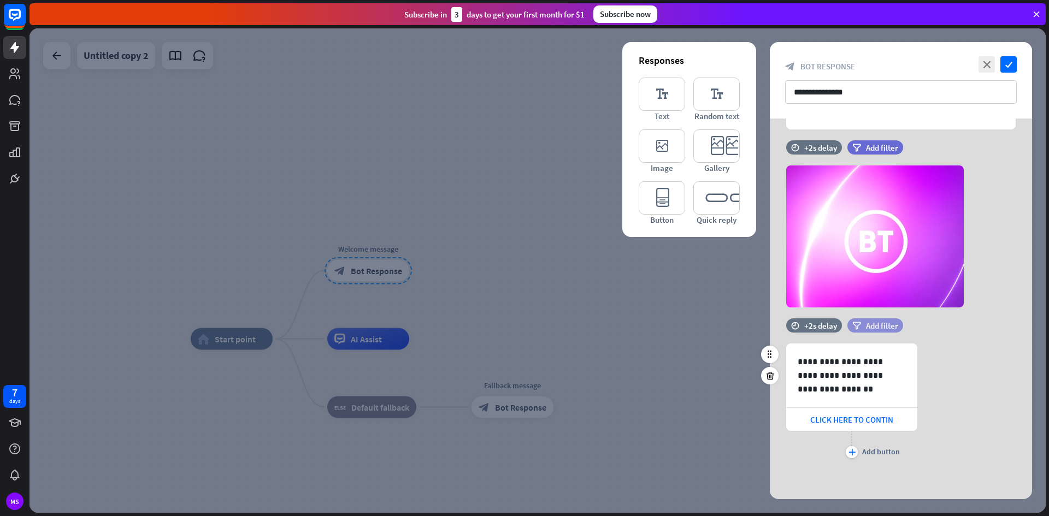
click at [869, 325] on span "Add filter" at bounding box center [882, 326] width 32 height 10
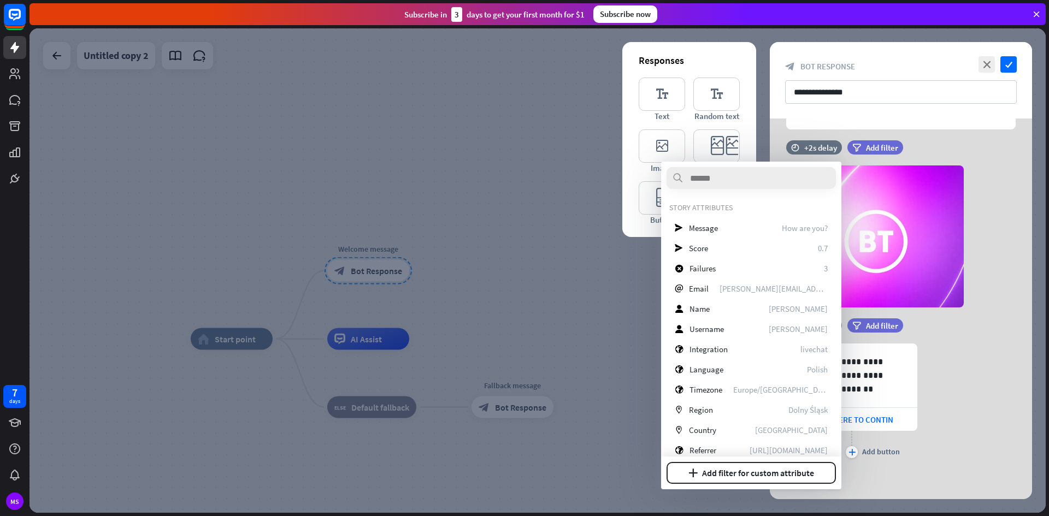
click at [1006, 393] on div "**********" at bounding box center [901, 402] width 262 height 117
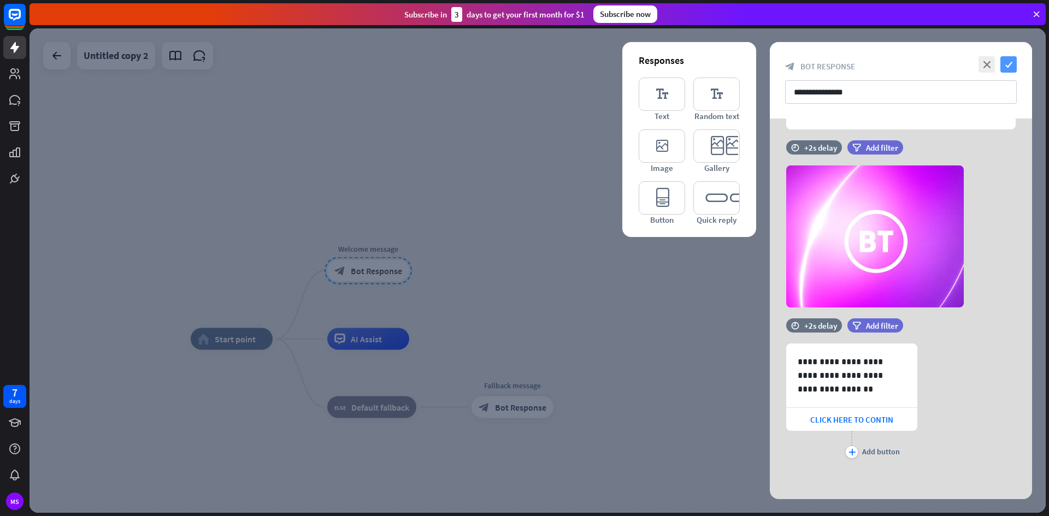
click at [1016, 64] on icon "check" at bounding box center [1009, 64] width 16 height 16
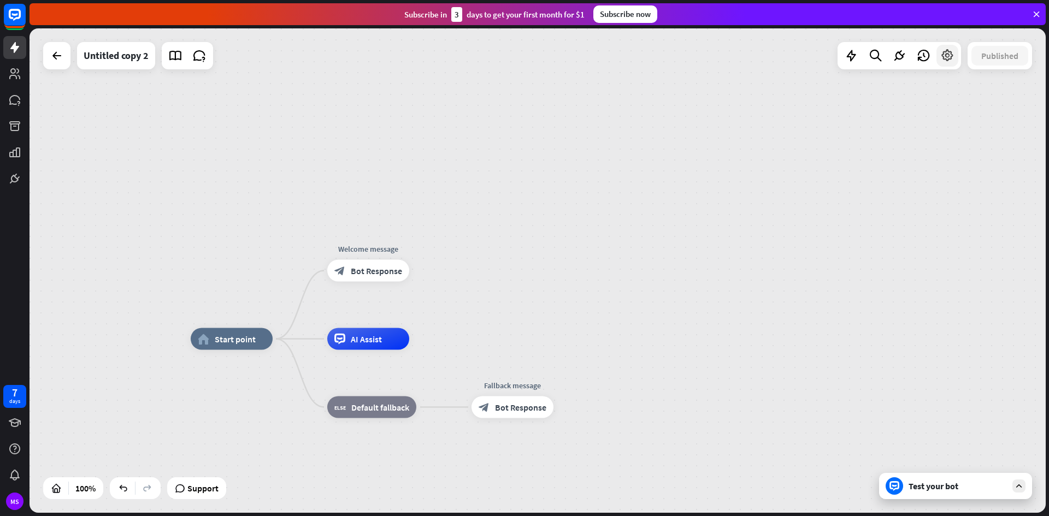
click at [941, 58] on icon at bounding box center [947, 56] width 14 height 14
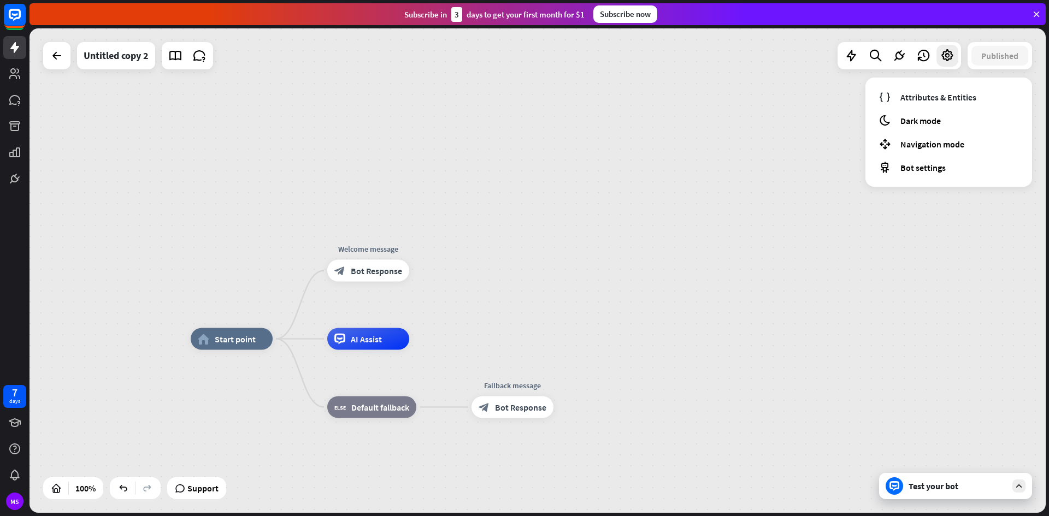
click at [787, 198] on div "home_2 Start point Welcome message block_bot_response Bot Response AI Assist bl…" at bounding box center [538, 270] width 1016 height 485
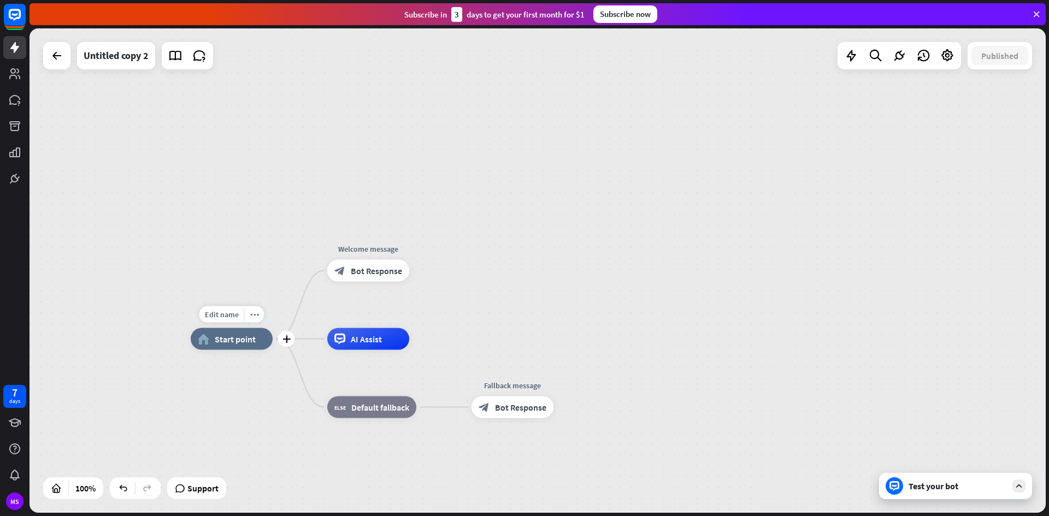
click at [239, 345] on div "home_2 Start point" at bounding box center [232, 339] width 82 height 22
click at [421, 343] on icon "plus" at bounding box center [423, 340] width 8 height 8
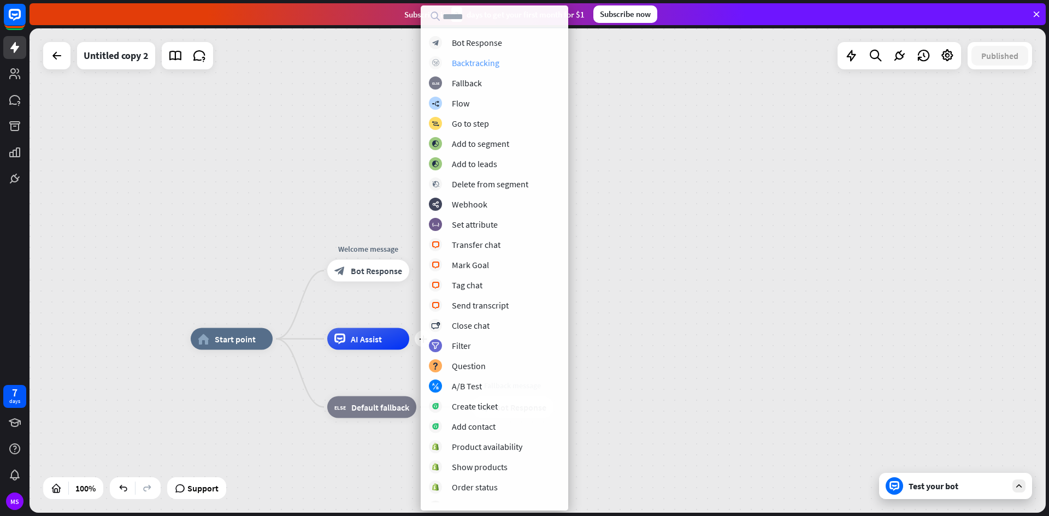
click at [476, 64] on div "Backtracking" at bounding box center [476, 62] width 48 height 11
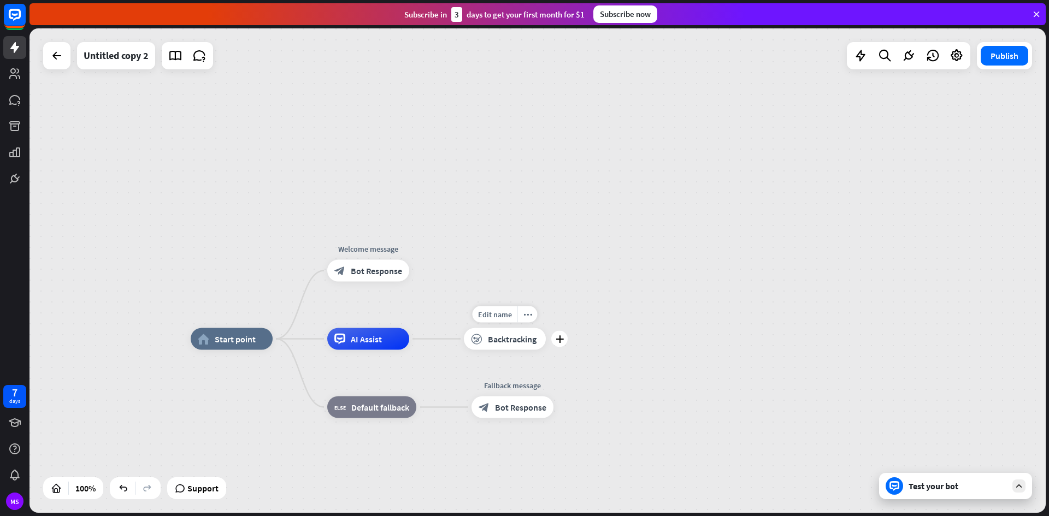
click at [501, 344] on span "Backtracking" at bounding box center [512, 339] width 49 height 11
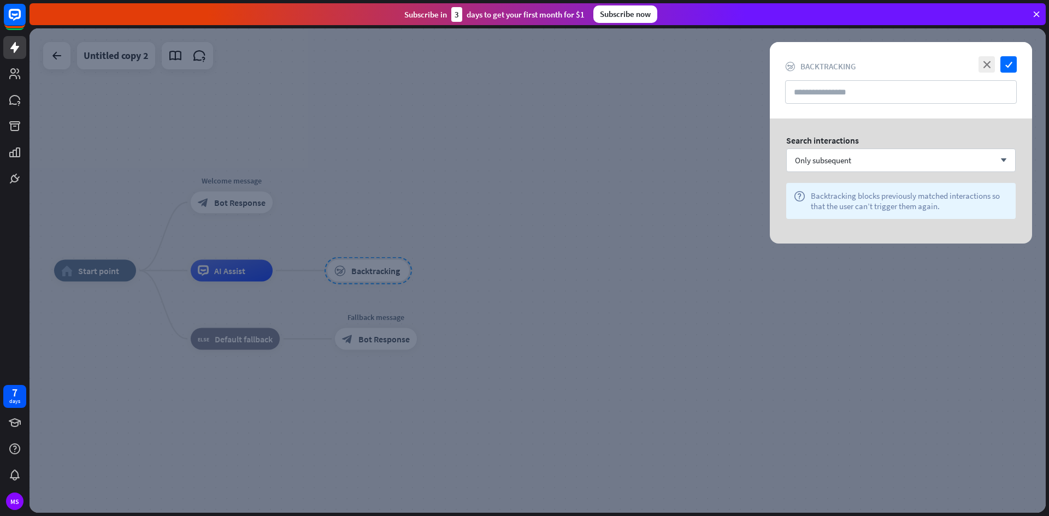
click at [573, 372] on div at bounding box center [538, 270] width 1016 height 485
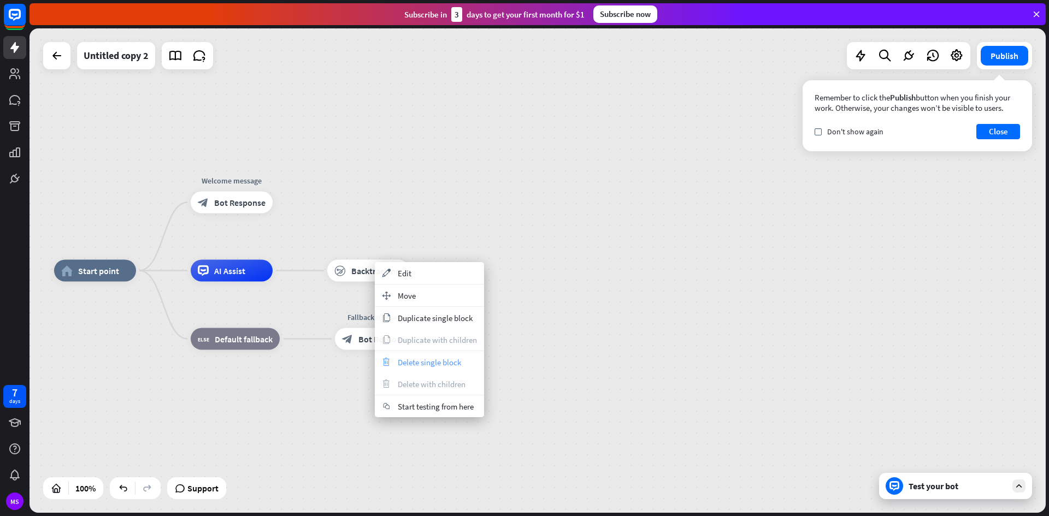
click at [419, 364] on span "Delete single block" at bounding box center [429, 362] width 63 height 10
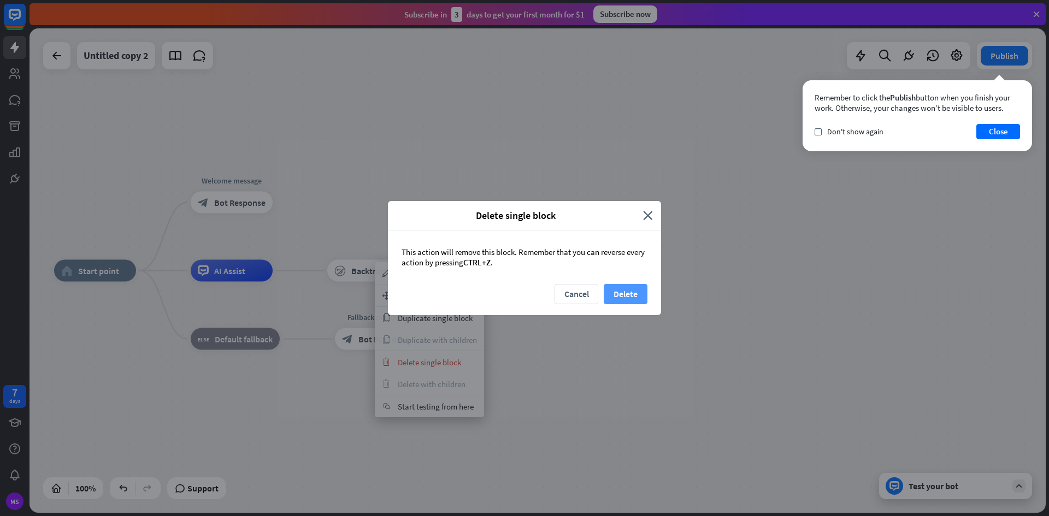
click at [619, 293] on button "Delete" at bounding box center [626, 294] width 44 height 20
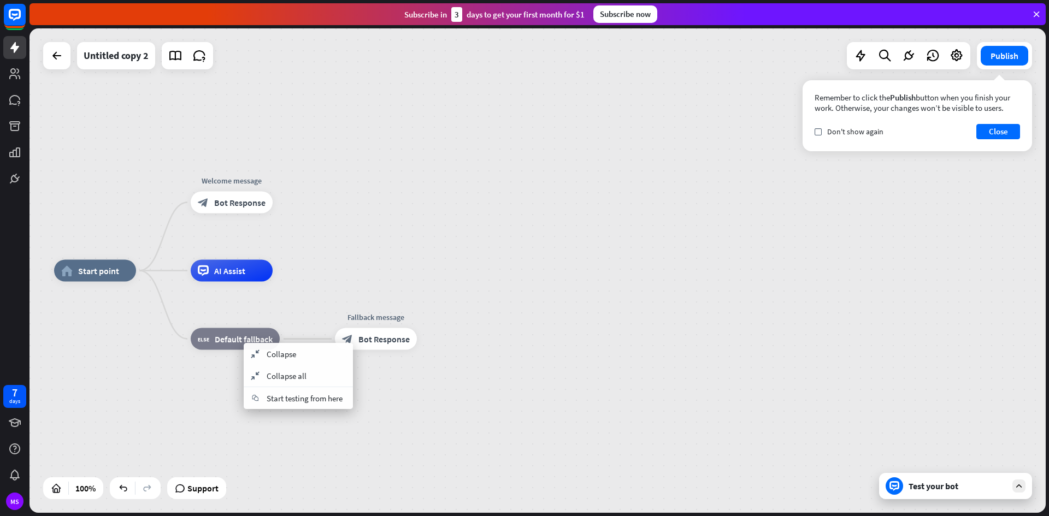
click at [442, 350] on div "home_2 Start point Welcome message block_bot_response Bot Response AI Assist bl…" at bounding box center [562, 513] width 1016 height 485
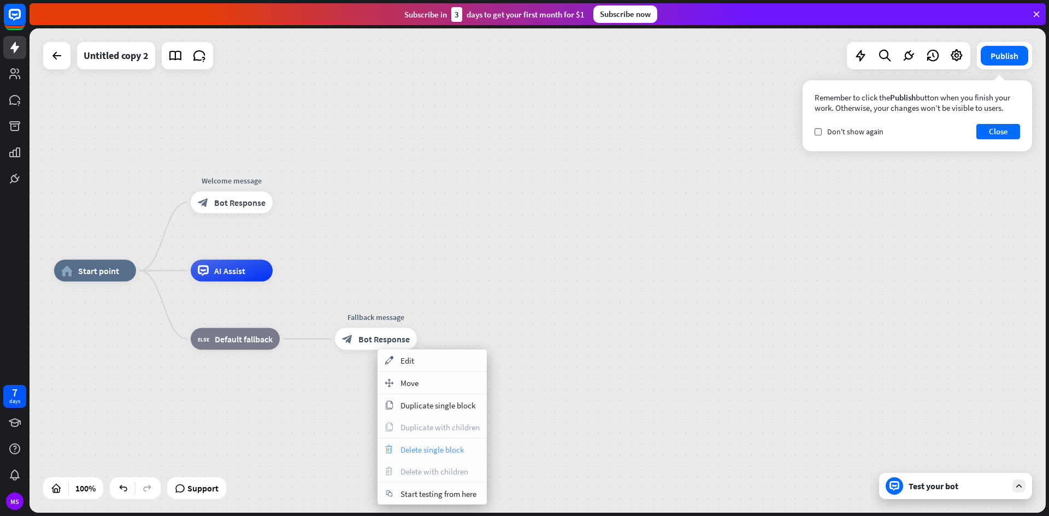
click at [427, 455] on span "Delete single block" at bounding box center [432, 450] width 63 height 10
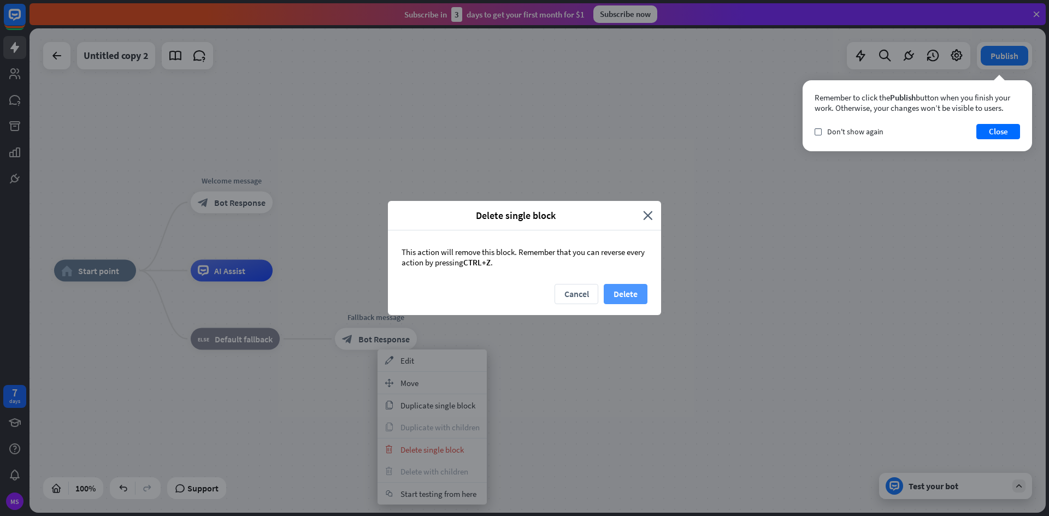
click at [618, 291] on button "Delete" at bounding box center [626, 294] width 44 height 20
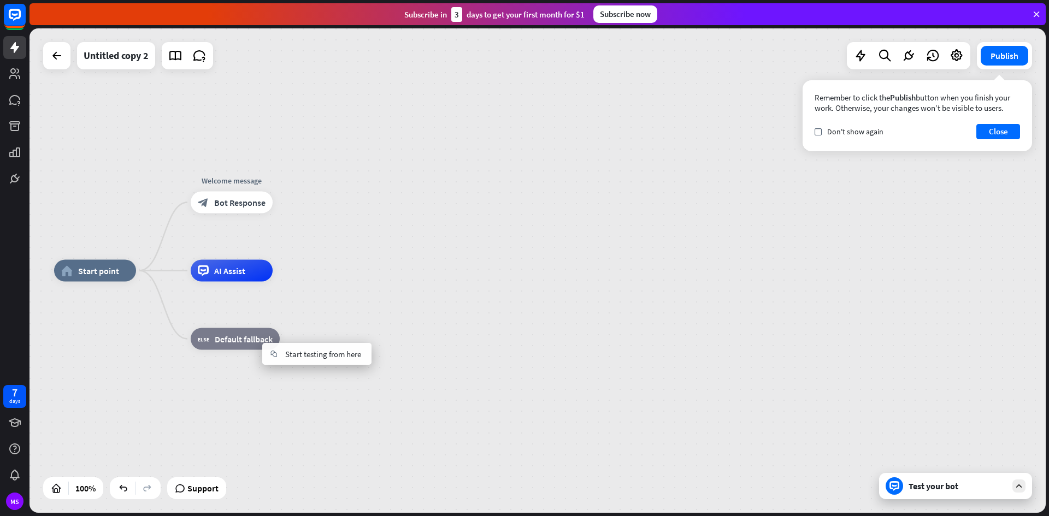
click at [374, 316] on div "home_2 Start point Welcome message block_bot_response Bot Response AI Assist bl…" at bounding box center [562, 513] width 1016 height 485
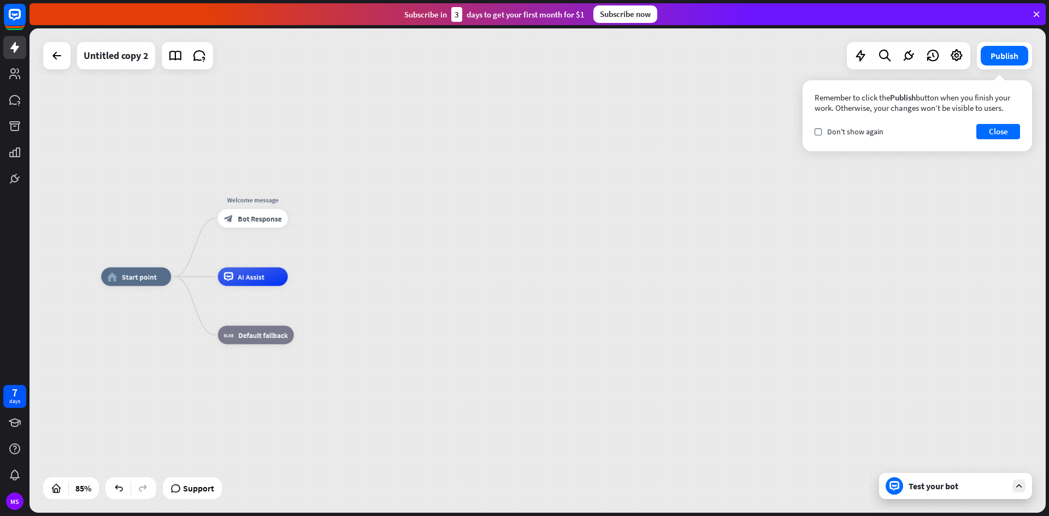
click at [917, 490] on div "Test your bot" at bounding box center [958, 486] width 98 height 11
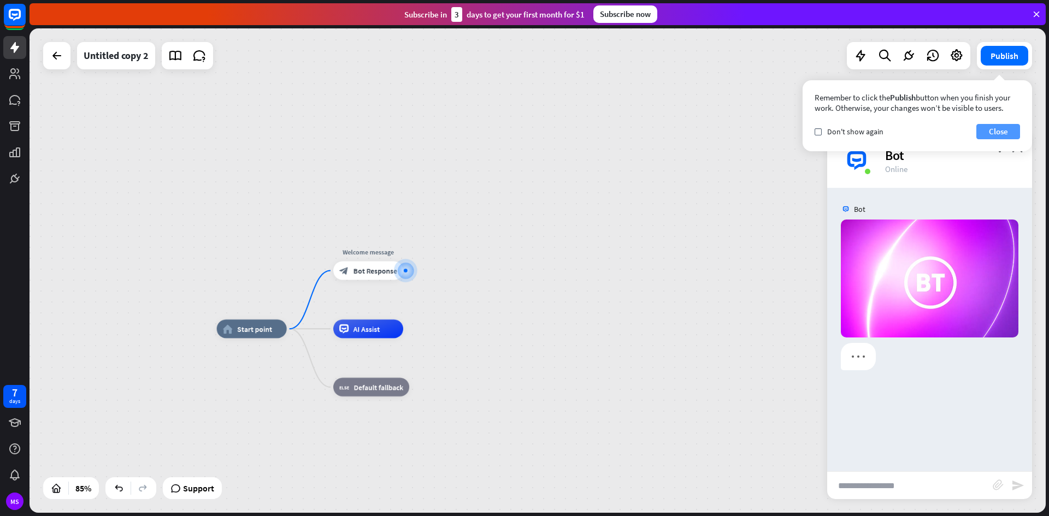
click at [1003, 131] on button "Close" at bounding box center [998, 131] width 44 height 15
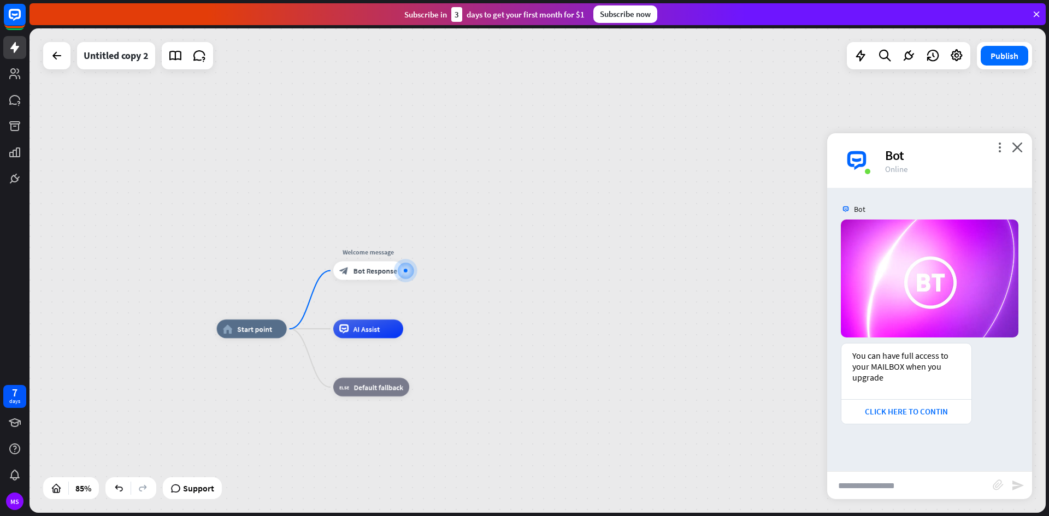
click at [963, 204] on div "Bot" at bounding box center [929, 209] width 205 height 21
click at [870, 204] on div "Bot" at bounding box center [929, 209] width 205 height 21
click at [860, 157] on img at bounding box center [856, 160] width 33 height 33
click at [1001, 143] on icon "more_vert" at bounding box center [1000, 147] width 10 height 10
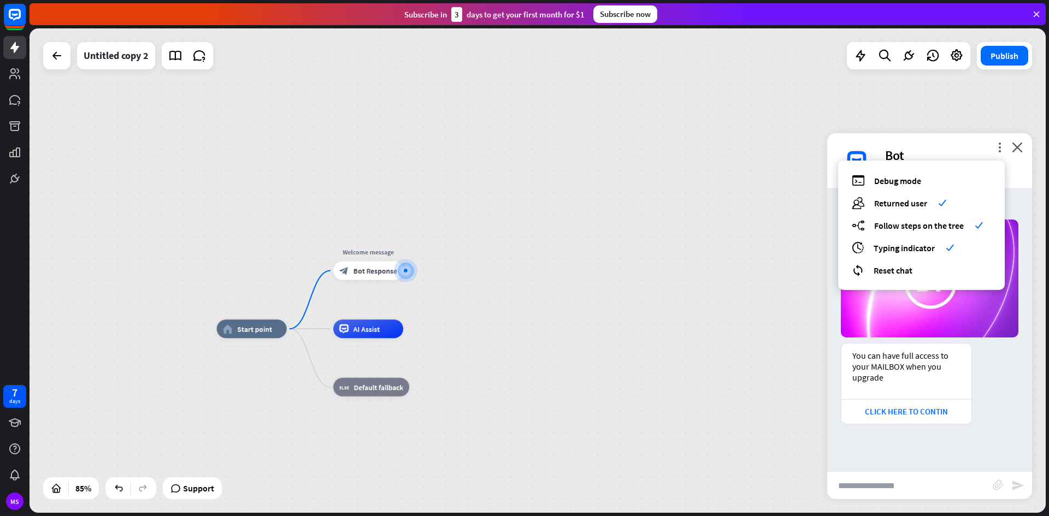
click at [974, 455] on div "Bot [DATE] 1:56 PM Show JSON You can have full access to your MAILBOX when you …" at bounding box center [929, 330] width 205 height 284
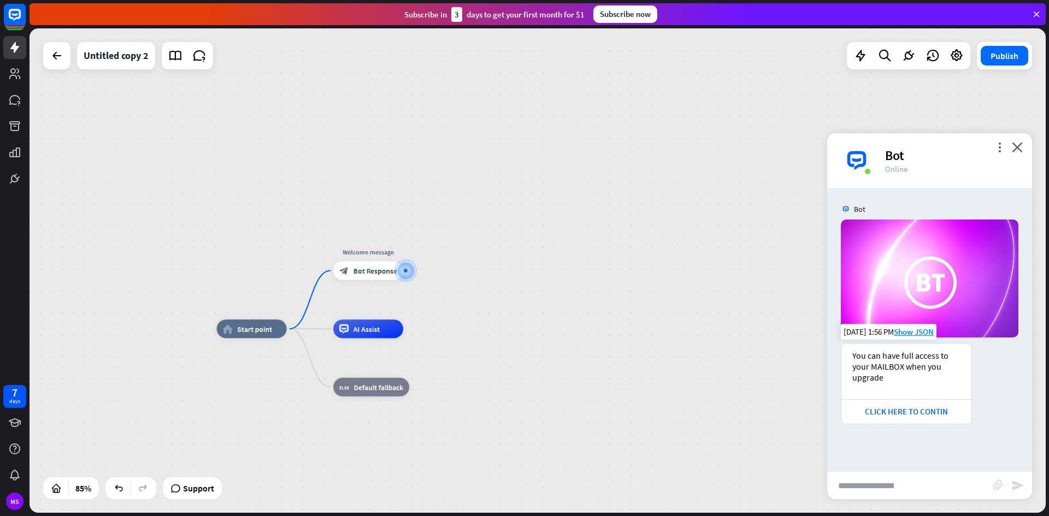
click at [890, 376] on div "You can have full access to your MAILBOX when you upgrade" at bounding box center [906, 366] width 108 height 33
click at [914, 415] on div "CLICK HERE TO CONTIN" at bounding box center [906, 412] width 119 height 10
click at [891, 353] on div "You can have full access to your MAILBOX when you upgrade" at bounding box center [906, 366] width 108 height 33
click at [897, 366] on div "You can have full access to your MAILBOX when you upgrade" at bounding box center [906, 366] width 108 height 33
click at [998, 146] on icon "more_vert" at bounding box center [1000, 147] width 10 height 10
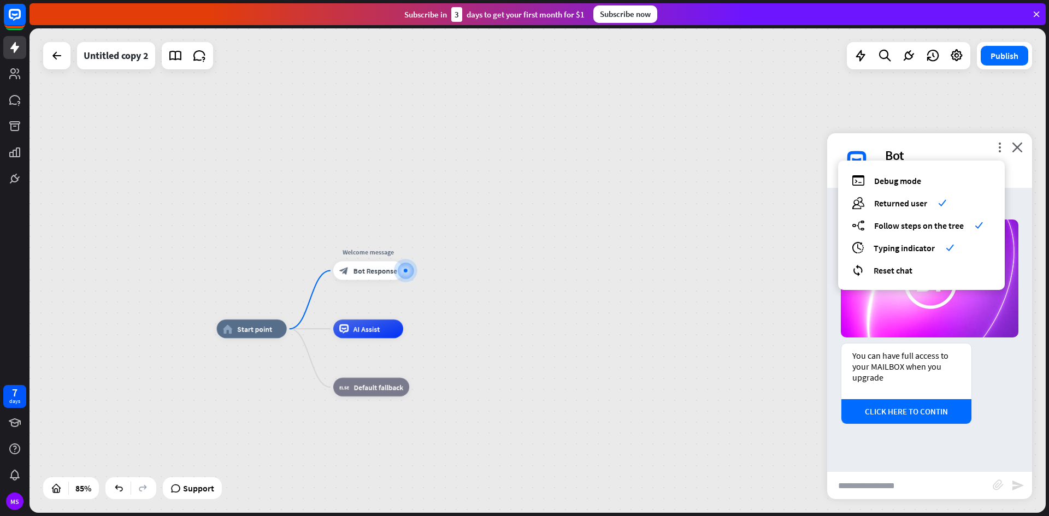
click at [926, 126] on div "home_2 Start point Welcome message block_bot_response Bot Response AI Assist bl…" at bounding box center [538, 270] width 1016 height 485
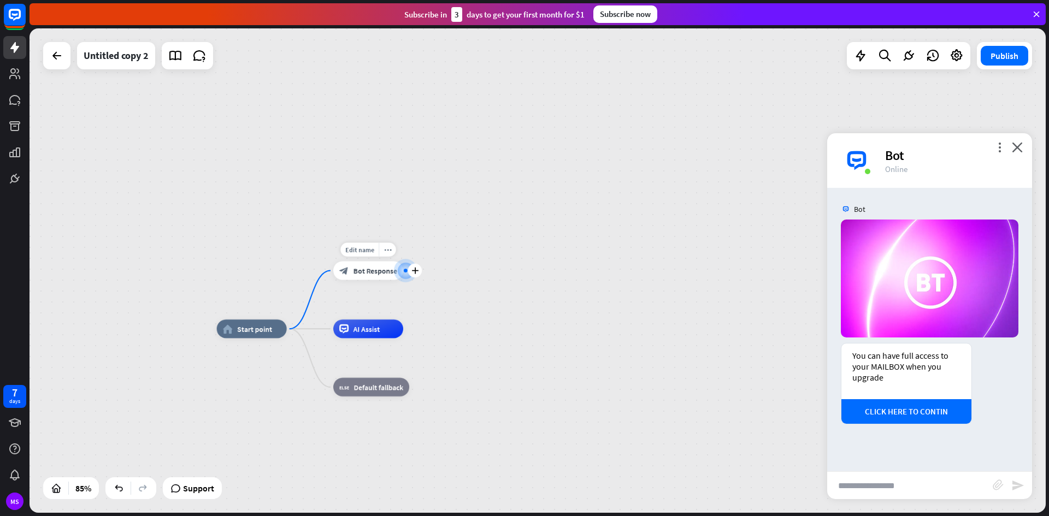
click at [354, 272] on span "Bot Response" at bounding box center [376, 270] width 44 height 9
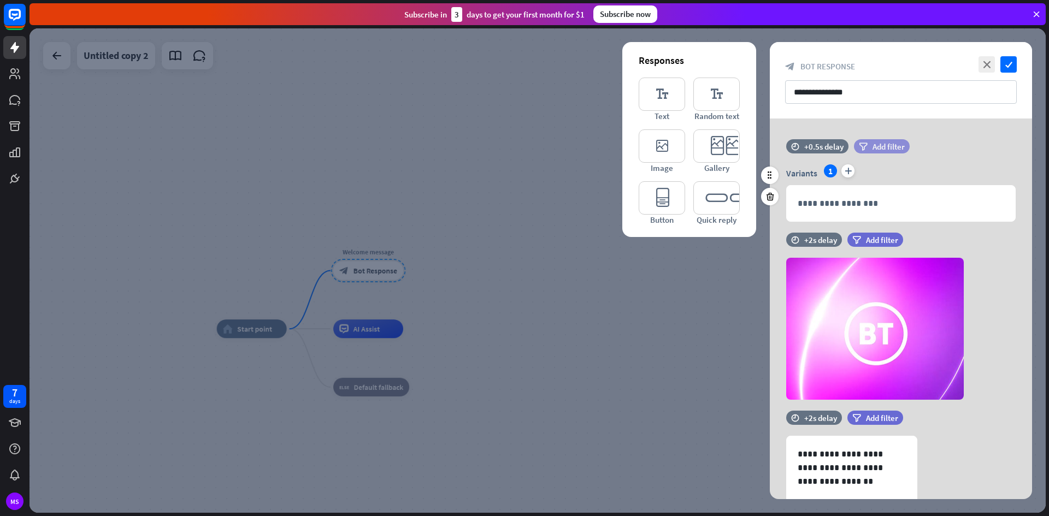
click at [875, 150] on span "Add filter" at bounding box center [889, 147] width 32 height 10
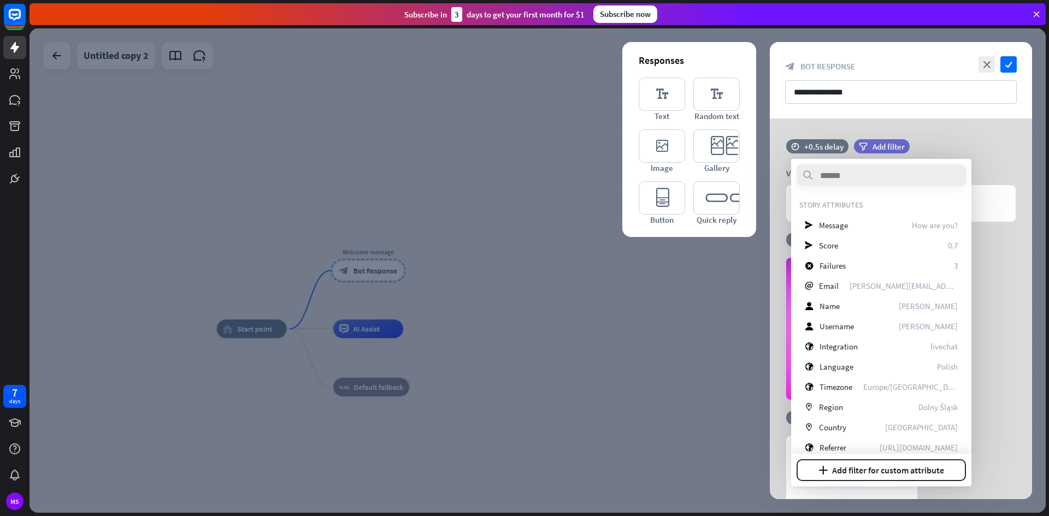
click at [547, 372] on div at bounding box center [538, 270] width 1016 height 485
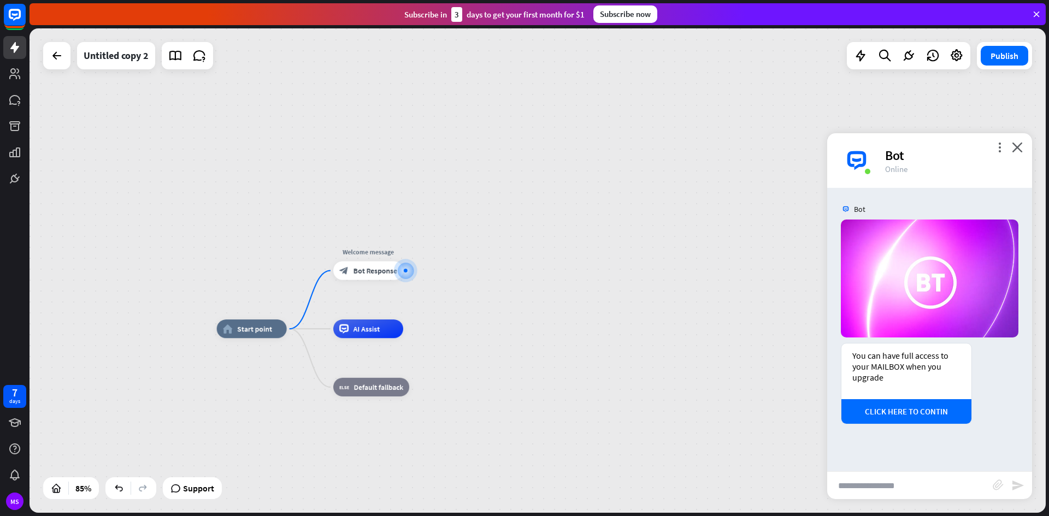
click at [482, 263] on div "home_2 Start point Welcome message block_bot_response Bot Response AI Assist bl…" at bounding box center [538, 270] width 1016 height 485
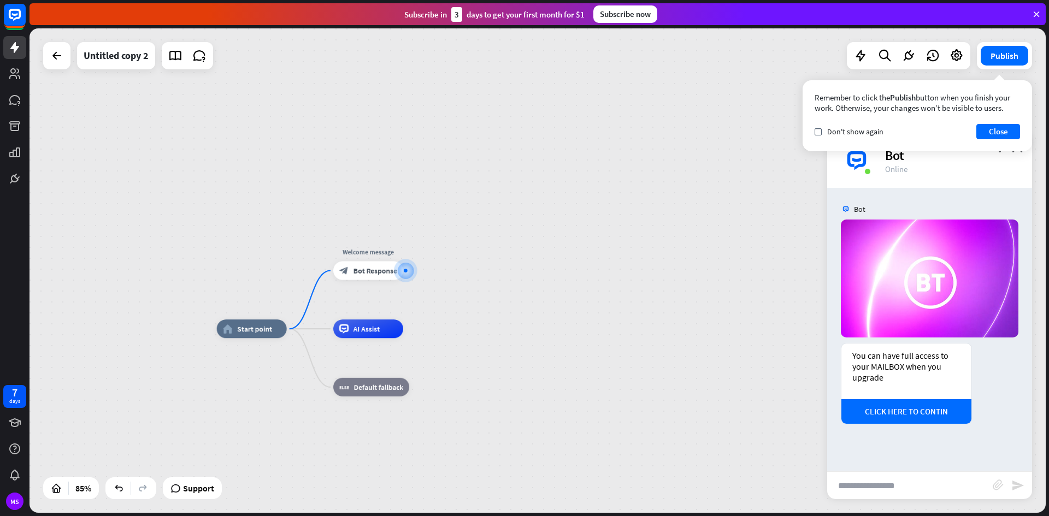
click at [192, 130] on div "home_2 Start point Welcome message block_bot_response Bot Response AI Assist bl…" at bounding box center [538, 270] width 1016 height 485
click at [133, 170] on div "home_2 Start point Welcome message block_bot_response Bot Response AI Assist bl…" at bounding box center [538, 270] width 1016 height 485
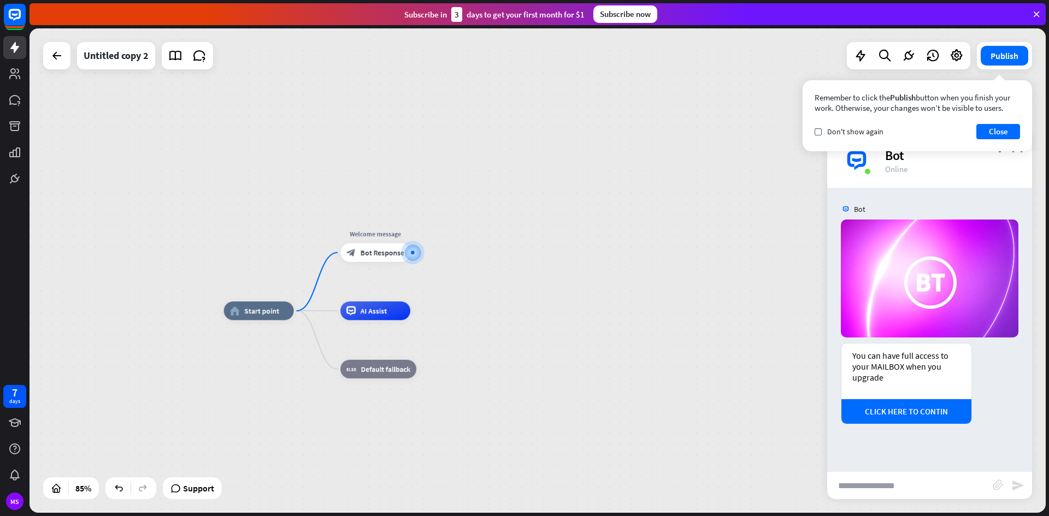
drag, startPoint x: 548, startPoint y: 223, endPoint x: 557, endPoint y: 205, distance: 20.0
click at [557, 205] on div "home_2 Start point Welcome message block_bot_response Bot Response AI Assist bl…" at bounding box center [538, 270] width 1016 height 485
click at [419, 311] on div "plus" at bounding box center [424, 311] width 14 height 14
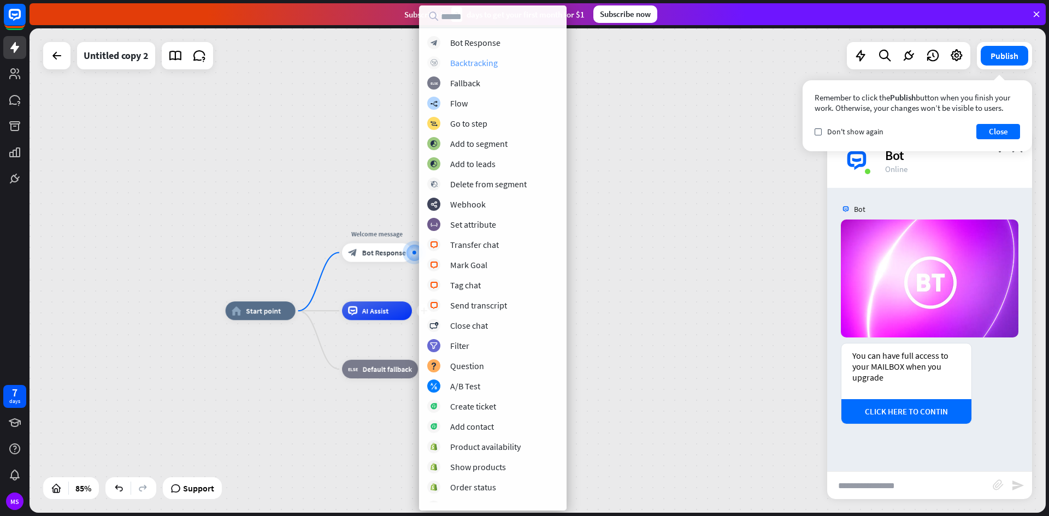
click at [498, 60] on div "block_backtracking Backtracking" at bounding box center [492, 62] width 131 height 13
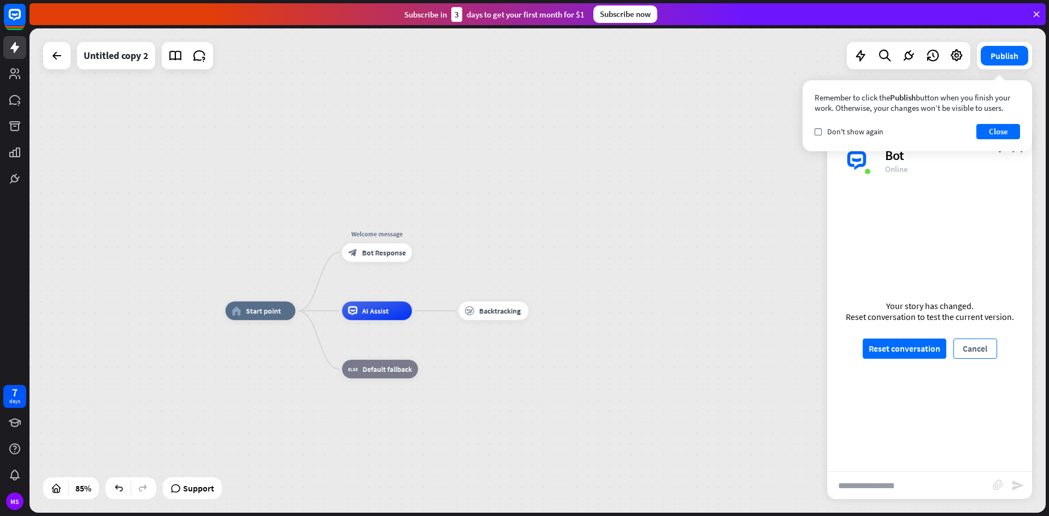
click at [972, 344] on button "Cancel" at bounding box center [976, 349] width 44 height 20
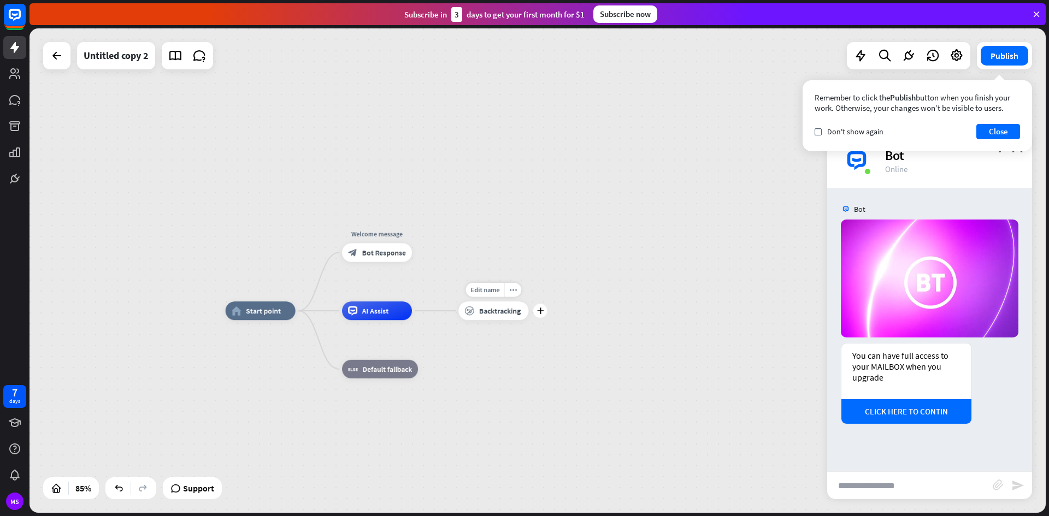
click at [485, 308] on span "Backtracking" at bounding box center [500, 311] width 42 height 9
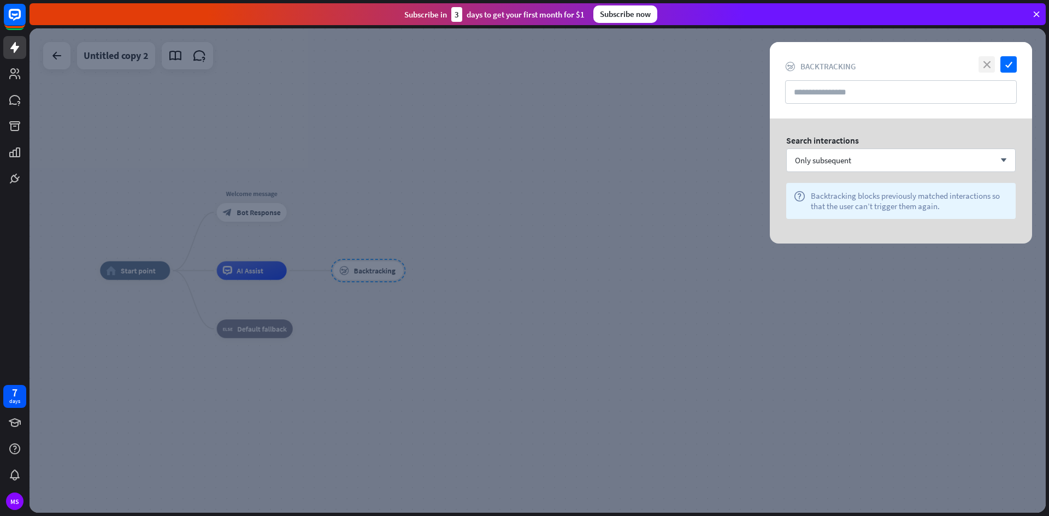
click at [991, 66] on icon "close" at bounding box center [987, 64] width 16 height 16
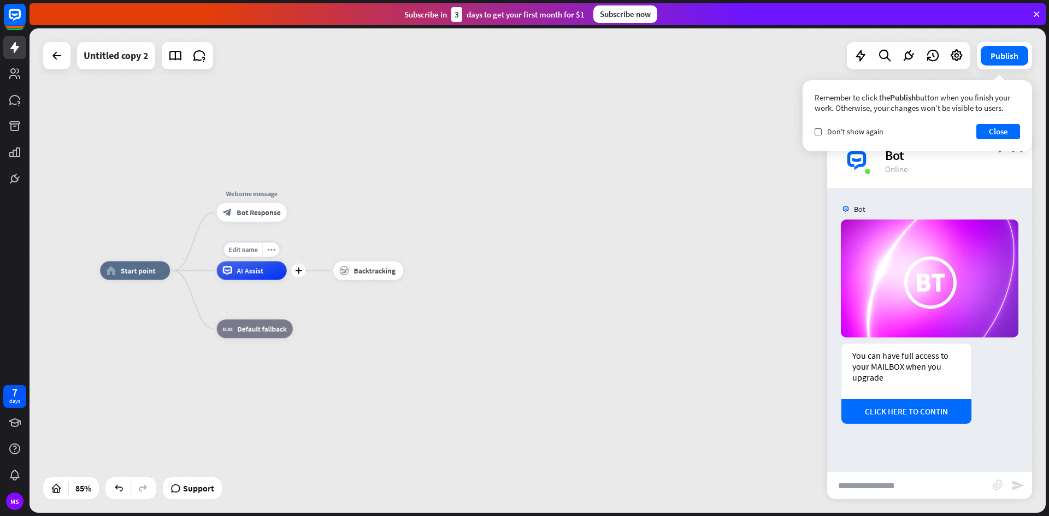
click at [260, 274] on span "AI Assist" at bounding box center [250, 270] width 27 height 9
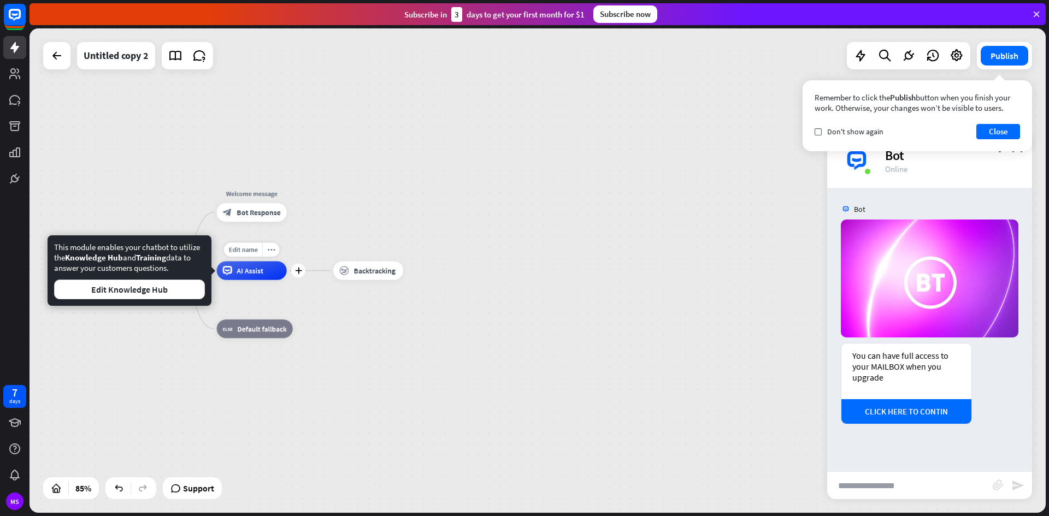
click at [260, 274] on span "AI Assist" at bounding box center [250, 270] width 27 height 9
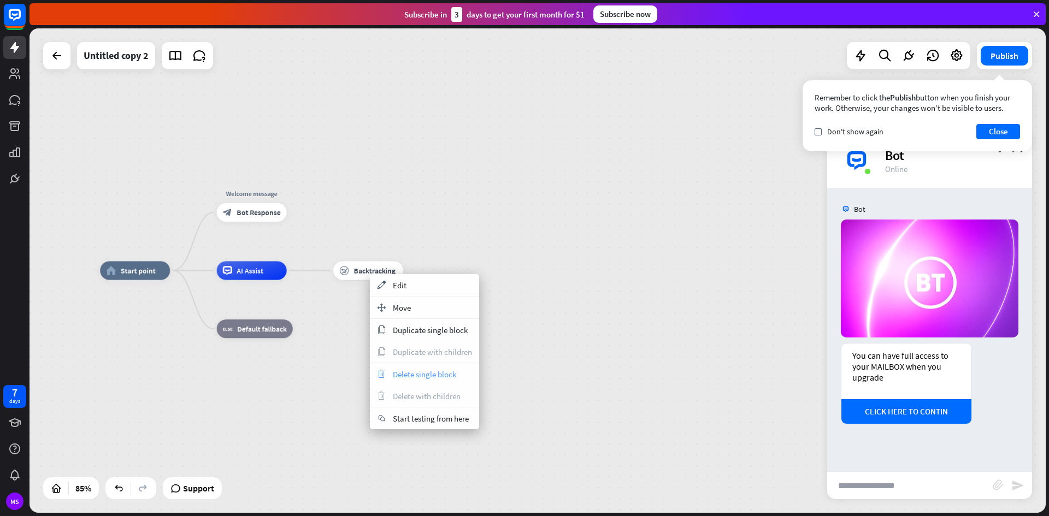
click at [419, 374] on span "Delete single block" at bounding box center [424, 374] width 63 height 10
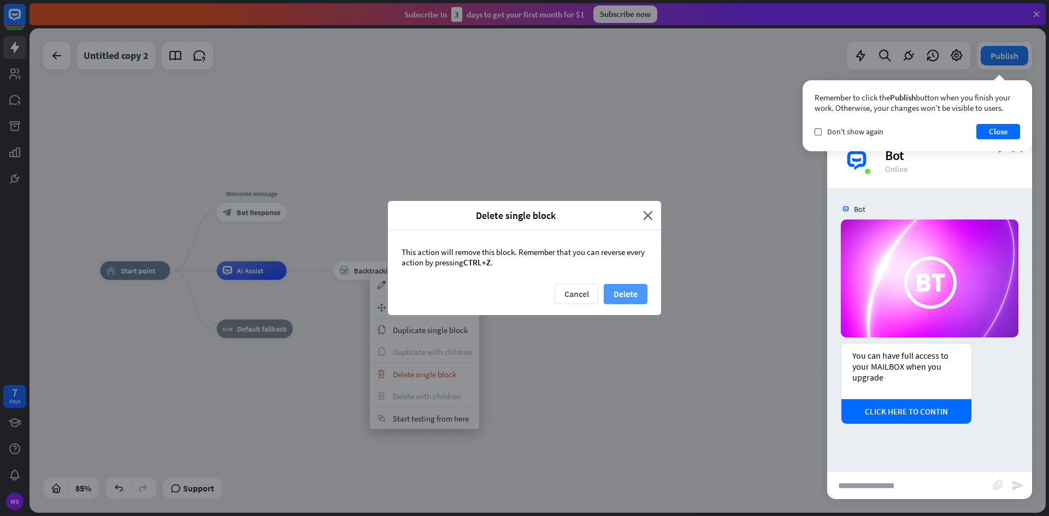
click at [622, 294] on button "Delete" at bounding box center [626, 294] width 44 height 20
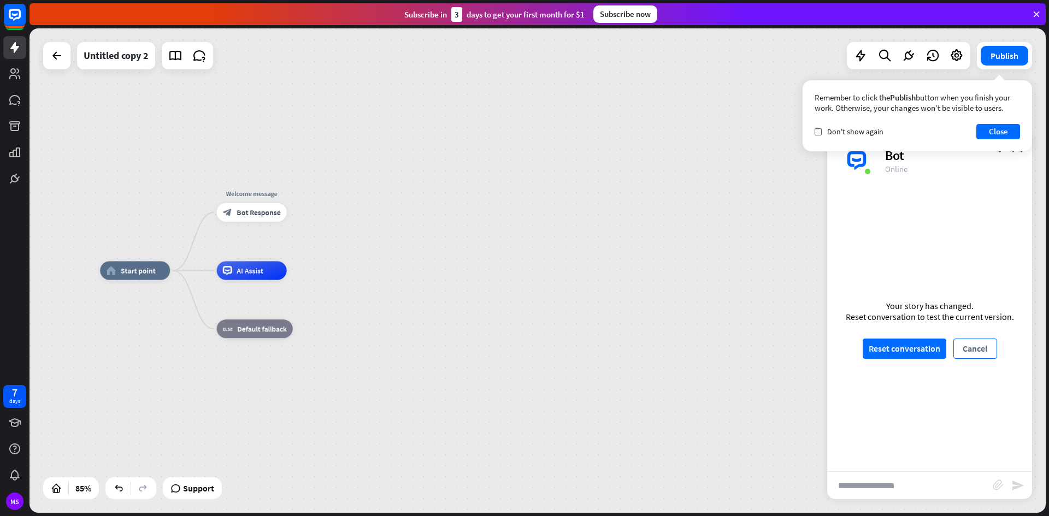
click at [970, 350] on button "Cancel" at bounding box center [976, 349] width 44 height 20
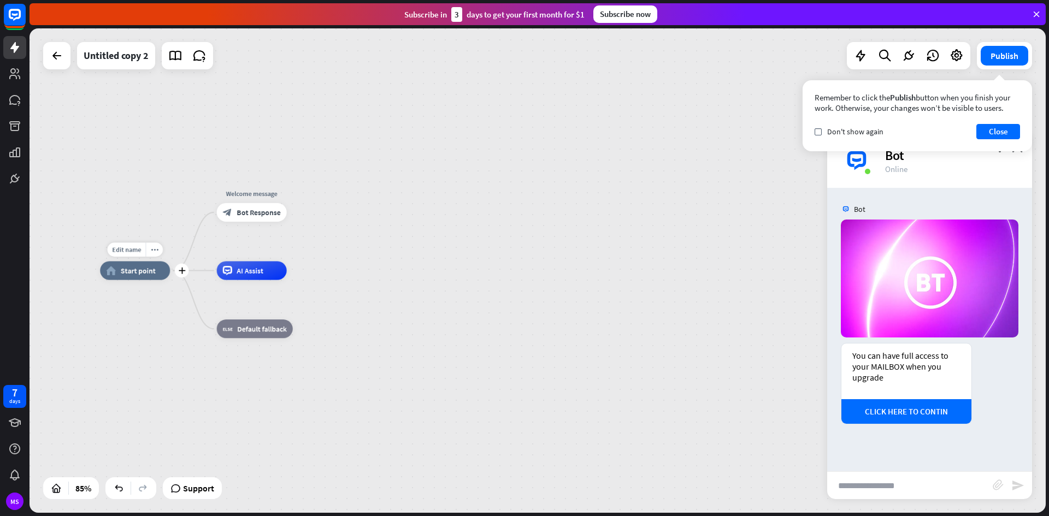
click at [129, 272] on span "Start point" at bounding box center [138, 270] width 35 height 9
click at [153, 248] on icon "more_horiz" at bounding box center [155, 249] width 8 height 7
click at [215, 297] on div "chat Start testing from here" at bounding box center [207, 303] width 109 height 22
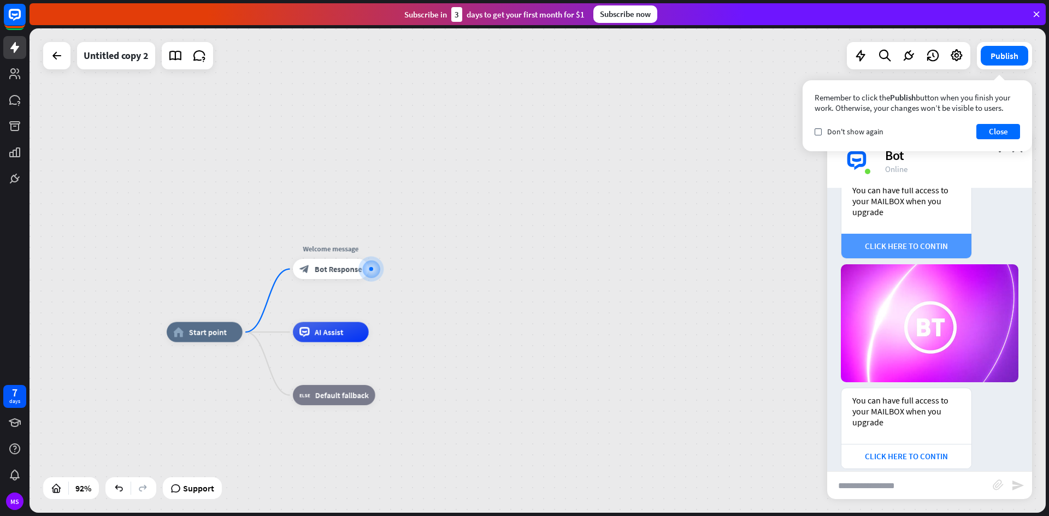
scroll to position [169, 0]
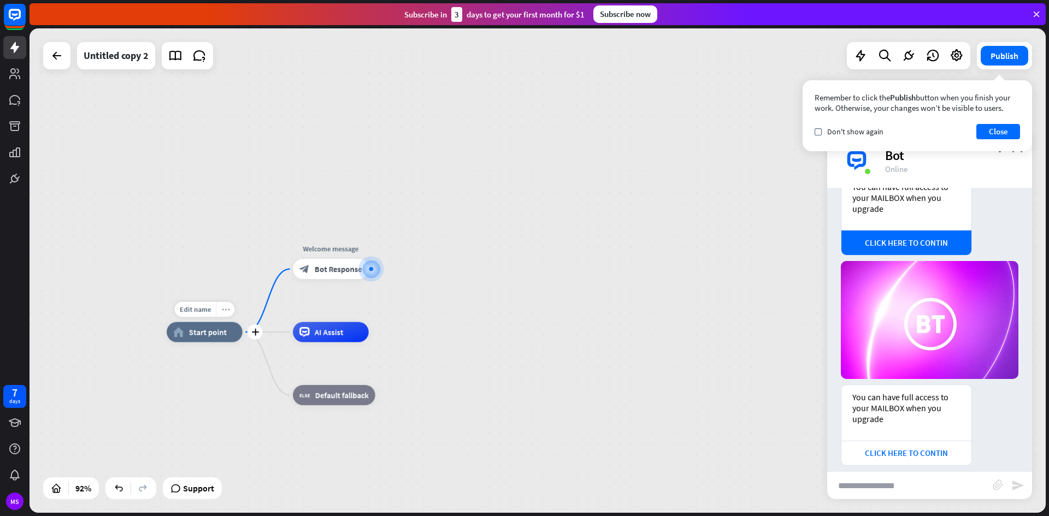
click at [222, 311] on icon "more_horiz" at bounding box center [225, 310] width 8 height 8
click at [261, 345] on span "Collapse all" at bounding box center [265, 344] width 40 height 10
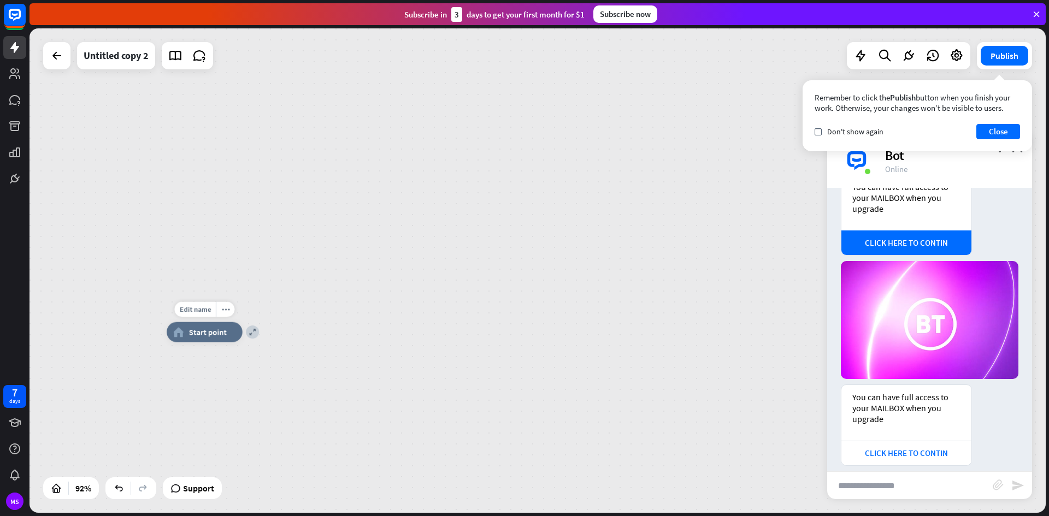
click at [213, 332] on span "Start point" at bounding box center [208, 332] width 38 height 10
click at [222, 309] on icon "more_horiz" at bounding box center [225, 310] width 8 height 8
click at [274, 340] on span "Expand all" at bounding box center [263, 342] width 36 height 10
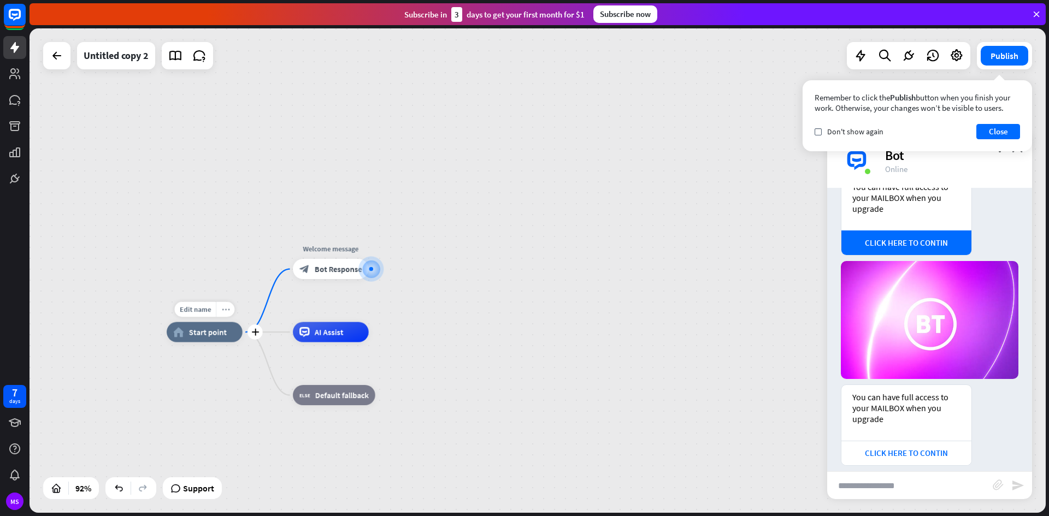
click at [224, 311] on icon "more_horiz" at bounding box center [225, 310] width 8 height 8
click at [255, 341] on span "Collapse all" at bounding box center [267, 344] width 40 height 10
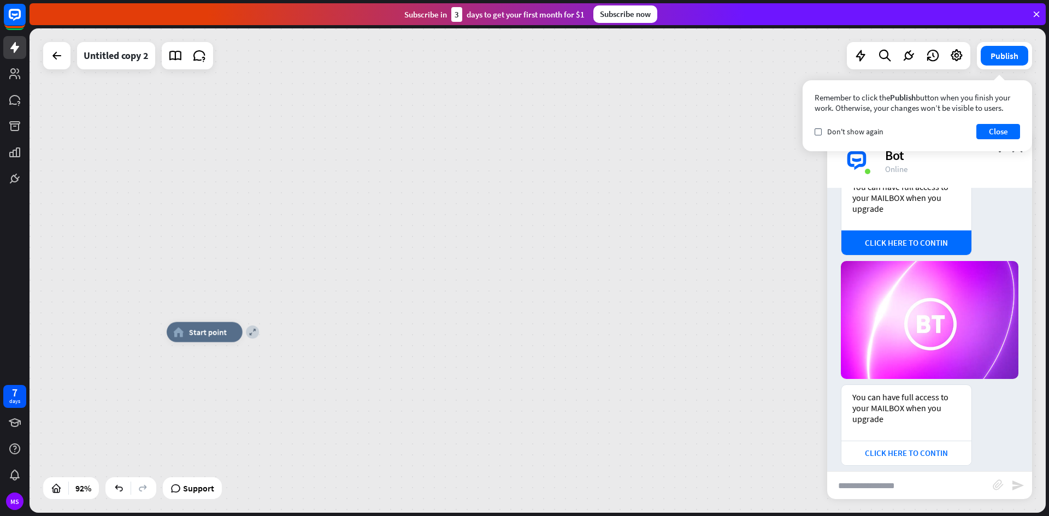
click at [417, 317] on div "expand home_2 Start point" at bounding box center [538, 270] width 1016 height 485
click at [551, 278] on div "expand home_2 Start point" at bounding box center [538, 270] width 1016 height 485
click at [948, 60] on div at bounding box center [957, 56] width 22 height 22
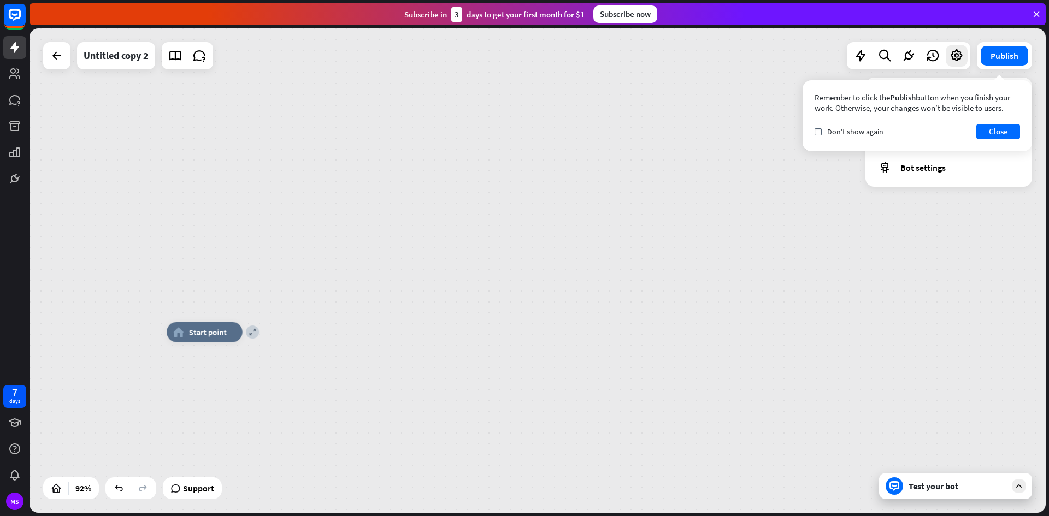
click at [848, 284] on div "expand home_2 Start point" at bounding box center [538, 270] width 1016 height 485
click at [994, 133] on button "Close" at bounding box center [998, 131] width 44 height 15
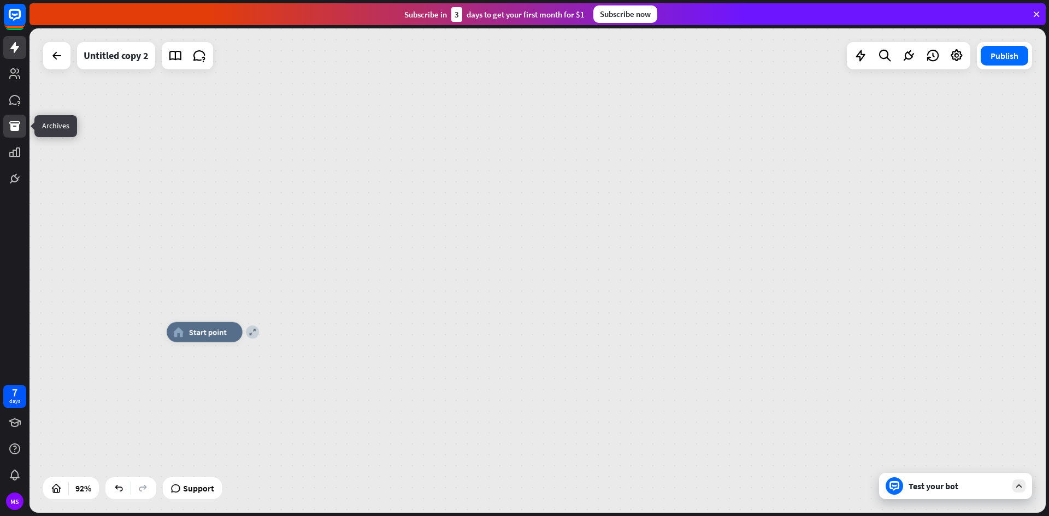
click at [13, 127] on icon at bounding box center [14, 126] width 11 height 10
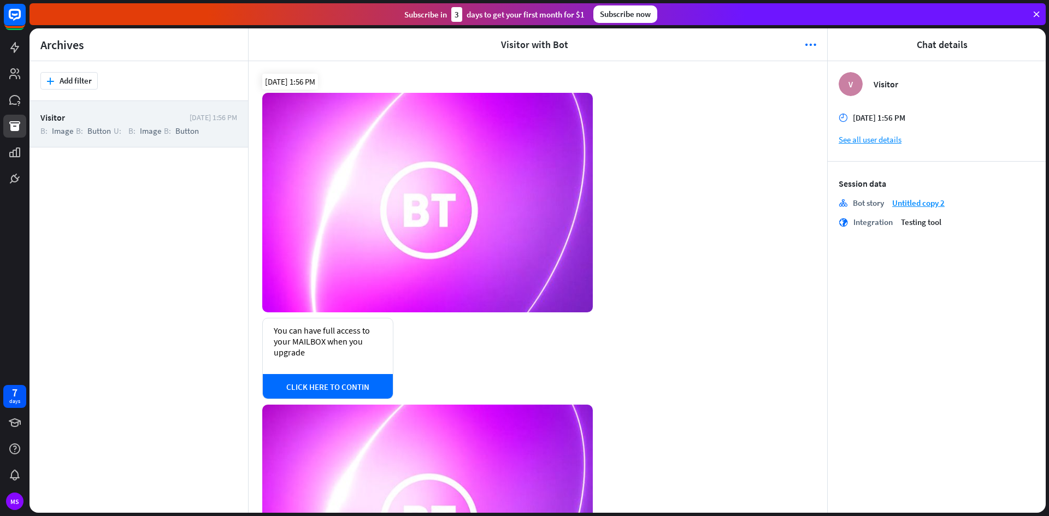
click at [429, 189] on img at bounding box center [427, 203] width 331 height 220
click at [373, 339] on div "You can have full access to your MAILBOX when you upgrade" at bounding box center [328, 341] width 108 height 33
click at [420, 221] on img at bounding box center [427, 203] width 331 height 220
click at [348, 345] on div "You can have full access to your MAILBOX when you upgrade" at bounding box center [328, 341] width 108 height 33
click at [326, 335] on div "You can have full access to your MAILBOX when you upgrade" at bounding box center [328, 341] width 108 height 33
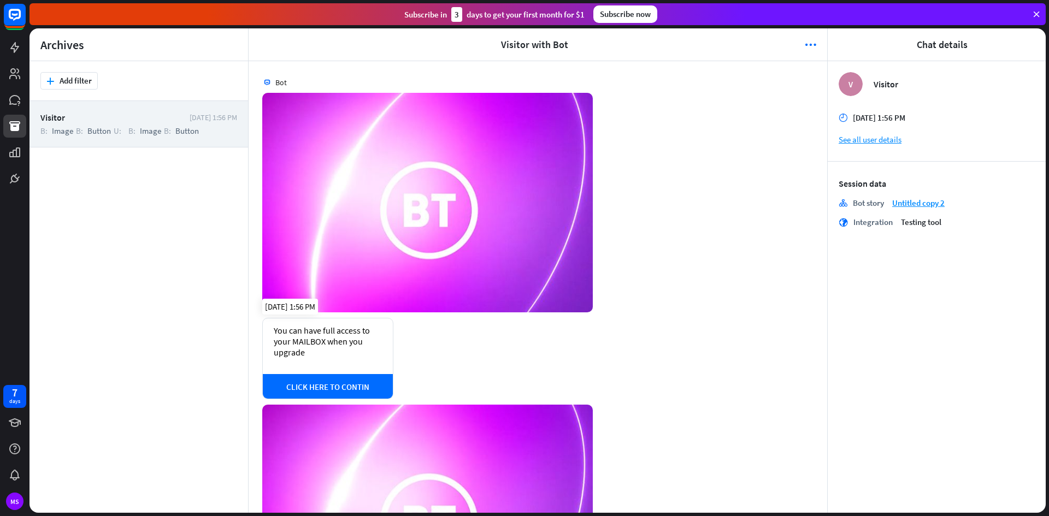
click at [308, 348] on div "You can have full access to your MAILBOX when you upgrade" at bounding box center [328, 341] width 108 height 33
click at [137, 131] on div "B: Image B: Button U: B: Image B: Button" at bounding box center [138, 131] width 197 height 10
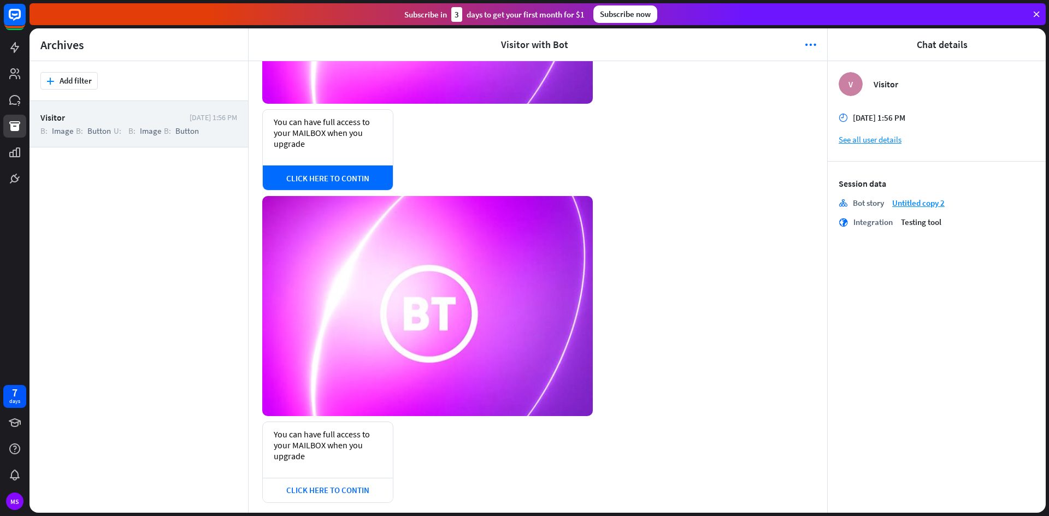
click at [917, 127] on section "time [DATE] 1:56 PM See all user details" at bounding box center [937, 129] width 196 height 32
click at [858, 142] on link "See all user details" at bounding box center [937, 139] width 196 height 10
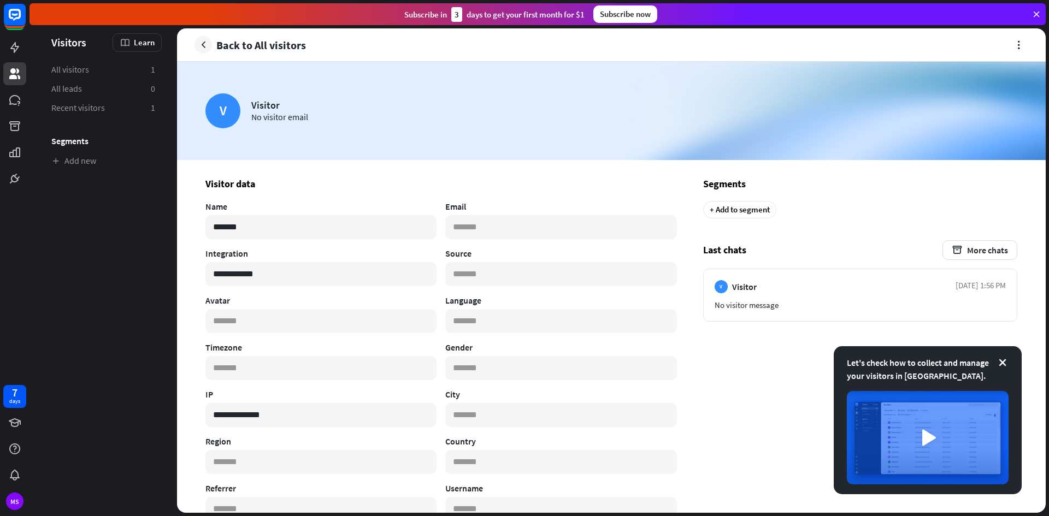
scroll to position [1, 0]
click at [207, 38] on button "button" at bounding box center [203, 44] width 17 height 17
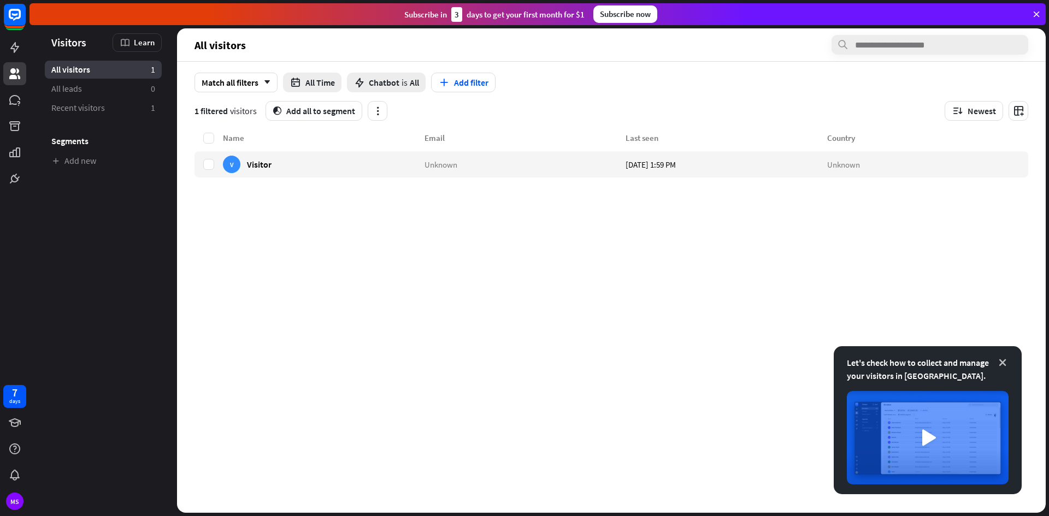
click at [1002, 364] on icon at bounding box center [1002, 362] width 11 height 11
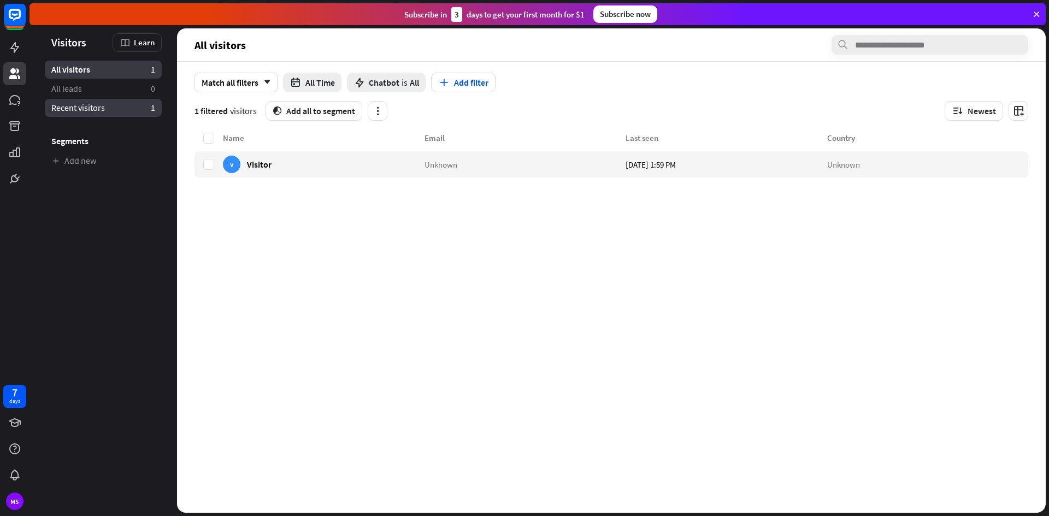
click at [85, 102] on span "Recent visitors" at bounding box center [78, 107] width 54 height 11
click at [589, 156] on div "Unknown" at bounding box center [526, 164] width 202 height 26
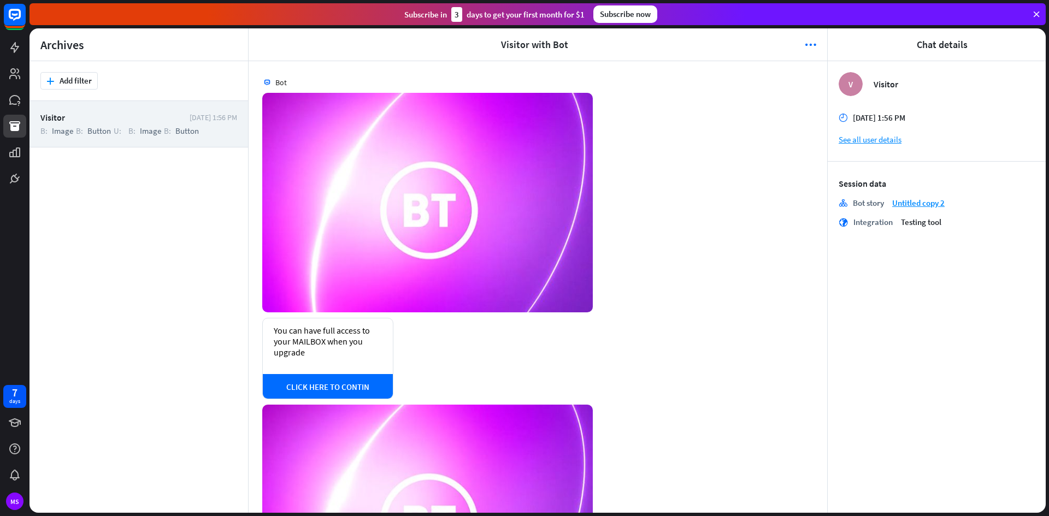
drag, startPoint x: 396, startPoint y: 122, endPoint x: 653, endPoint y: 209, distance: 271.3
click at [653, 209] on div "[DATE] 1:56 PM" at bounding box center [538, 205] width 579 height 225
click at [808, 45] on icon "more_horiz" at bounding box center [810, 44] width 11 height 11
click at [711, 73] on span "Debug mode" at bounding box center [708, 75] width 47 height 11
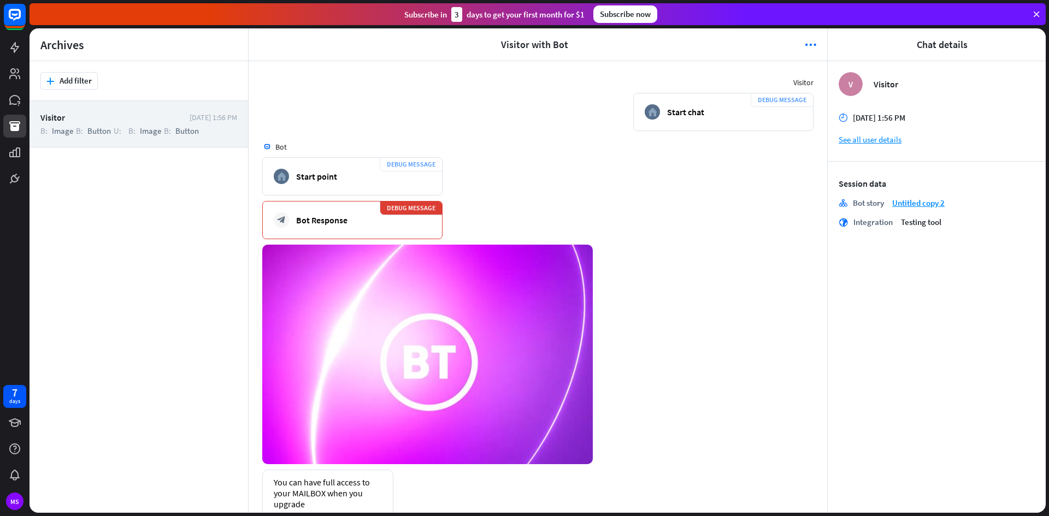
scroll to position [533, 0]
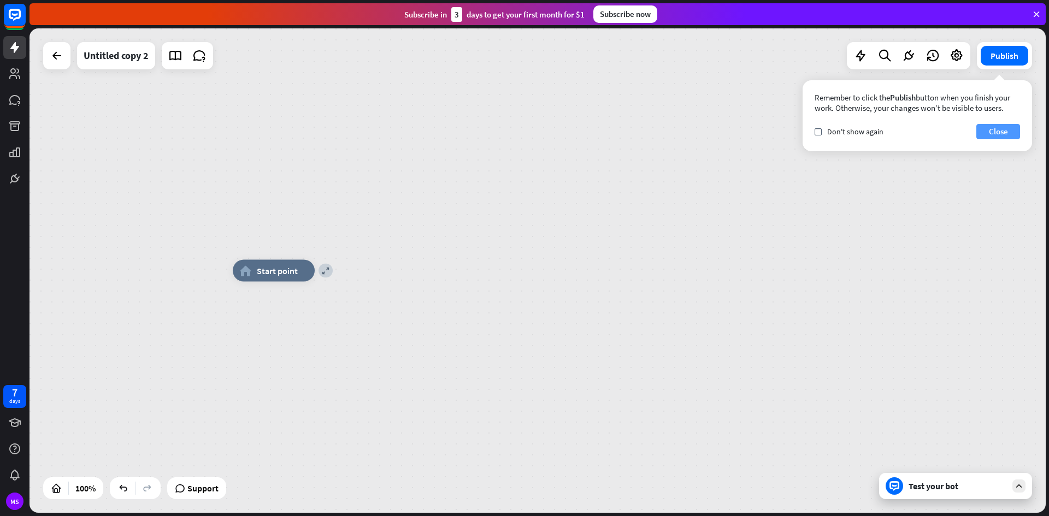
click at [998, 130] on button "Close" at bounding box center [998, 131] width 44 height 15
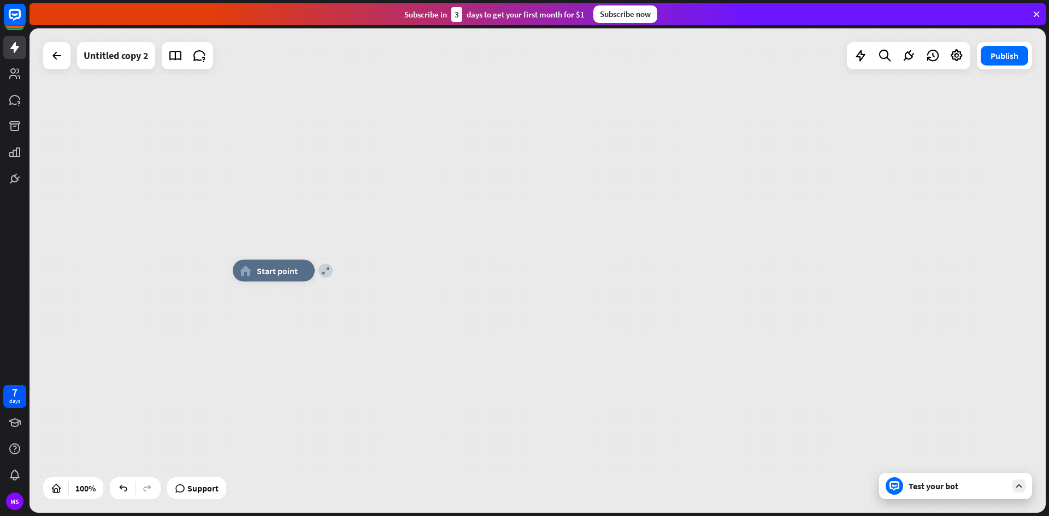
click at [932, 487] on div "Test your bot" at bounding box center [958, 486] width 98 height 11
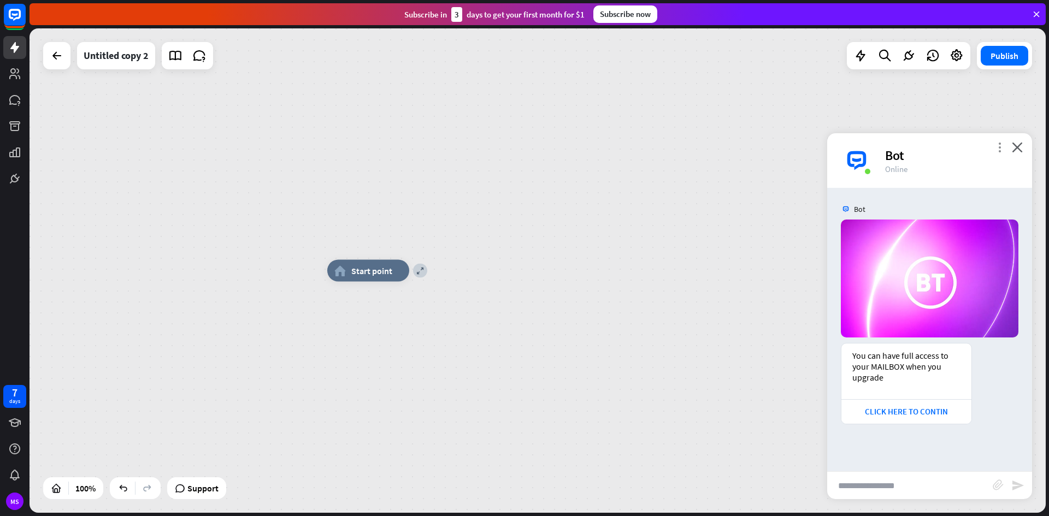
click at [998, 146] on icon "more_vert" at bounding box center [1000, 147] width 10 height 10
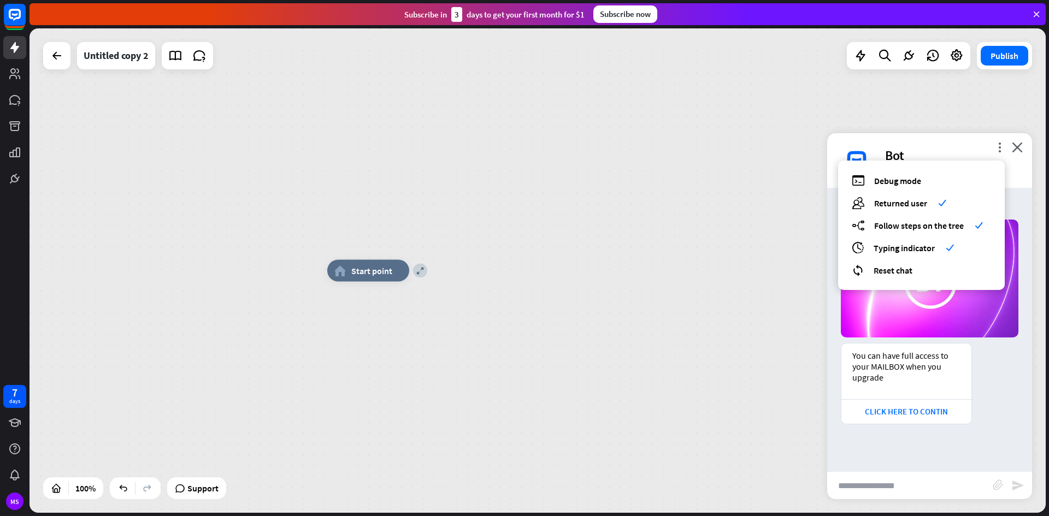
click at [911, 118] on div "expand home_2 Start point" at bounding box center [538, 270] width 1016 height 485
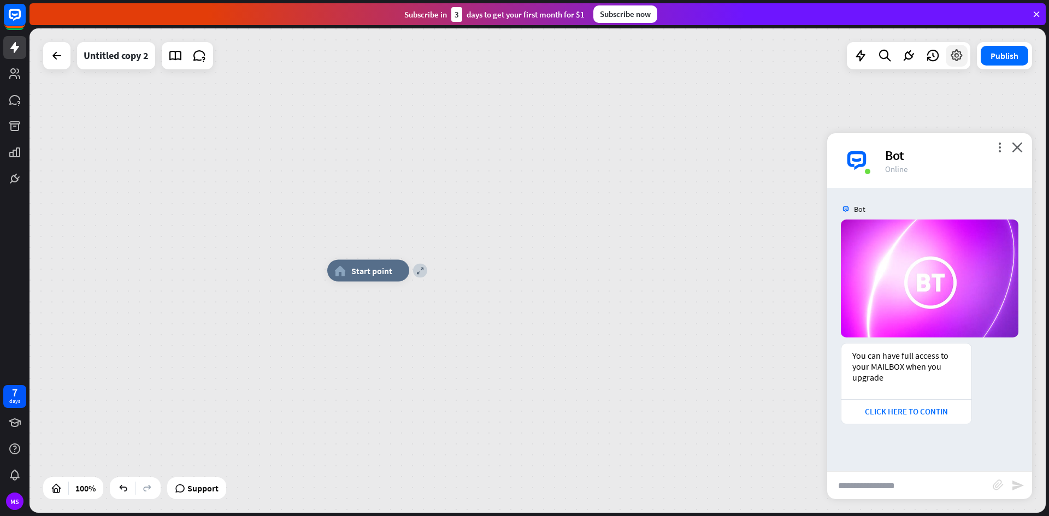
click at [955, 57] on icon at bounding box center [957, 56] width 14 height 14
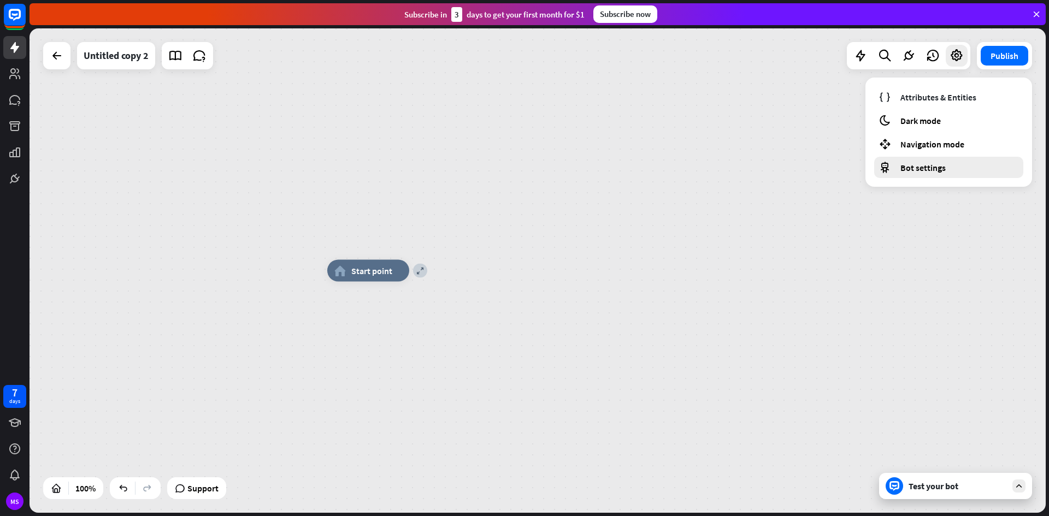
click at [933, 164] on span "Bot settings" at bounding box center [923, 167] width 45 height 11
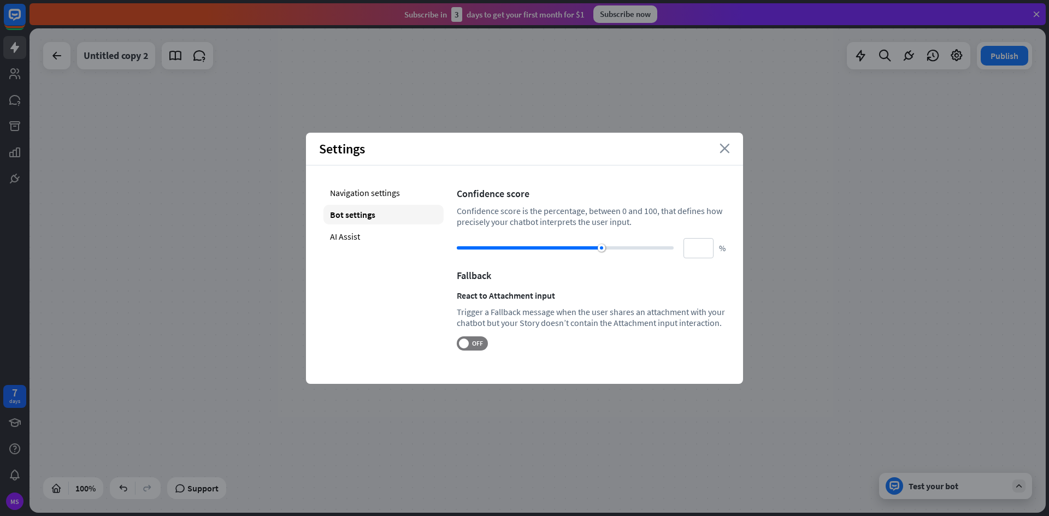
click at [727, 149] on icon "close" at bounding box center [725, 149] width 10 height 10
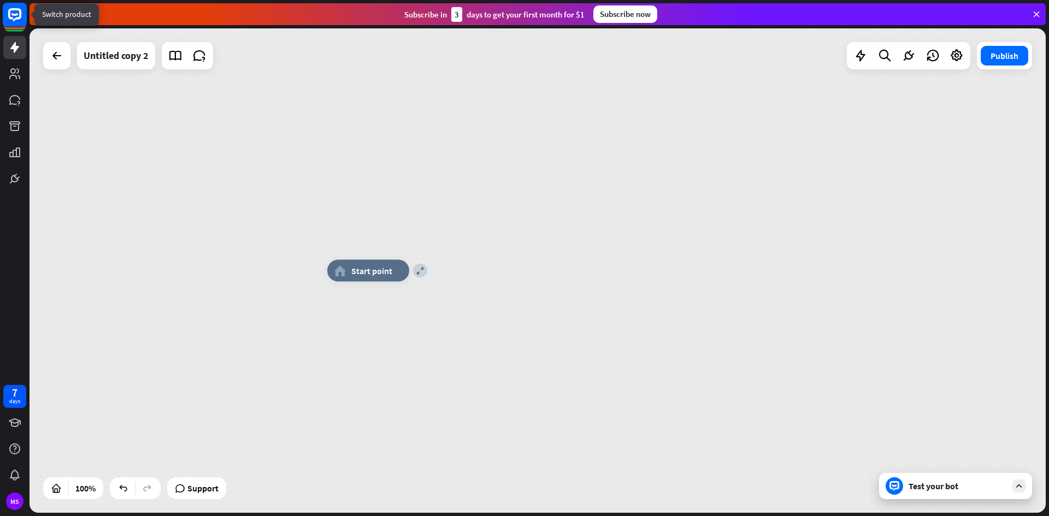
click at [12, 12] on rect at bounding box center [15, 15] width 24 height 24
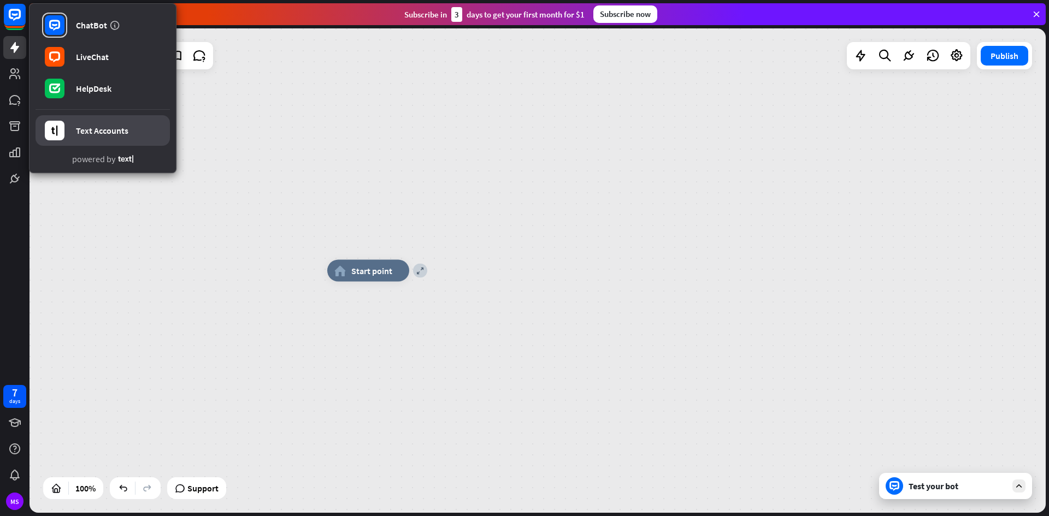
click at [108, 127] on div "Text Accounts" at bounding box center [102, 130] width 52 height 11
